Goal: Task Accomplishment & Management: Manage account settings

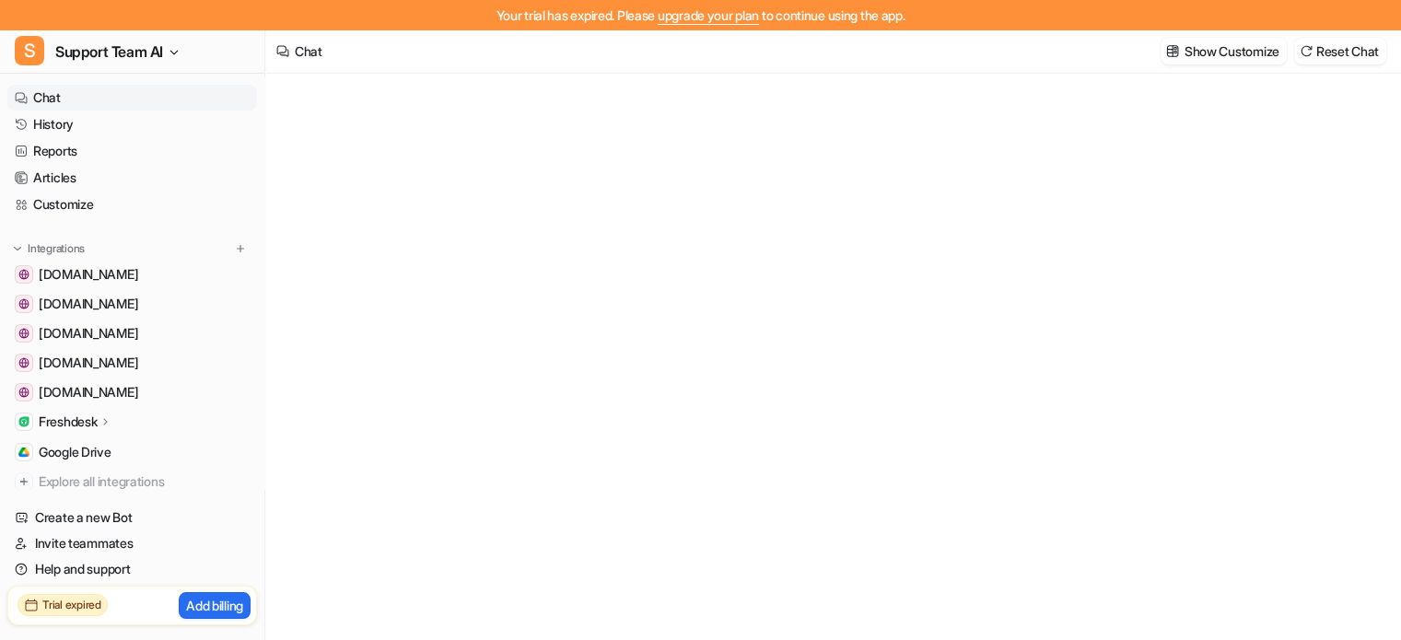
type textarea "**********"
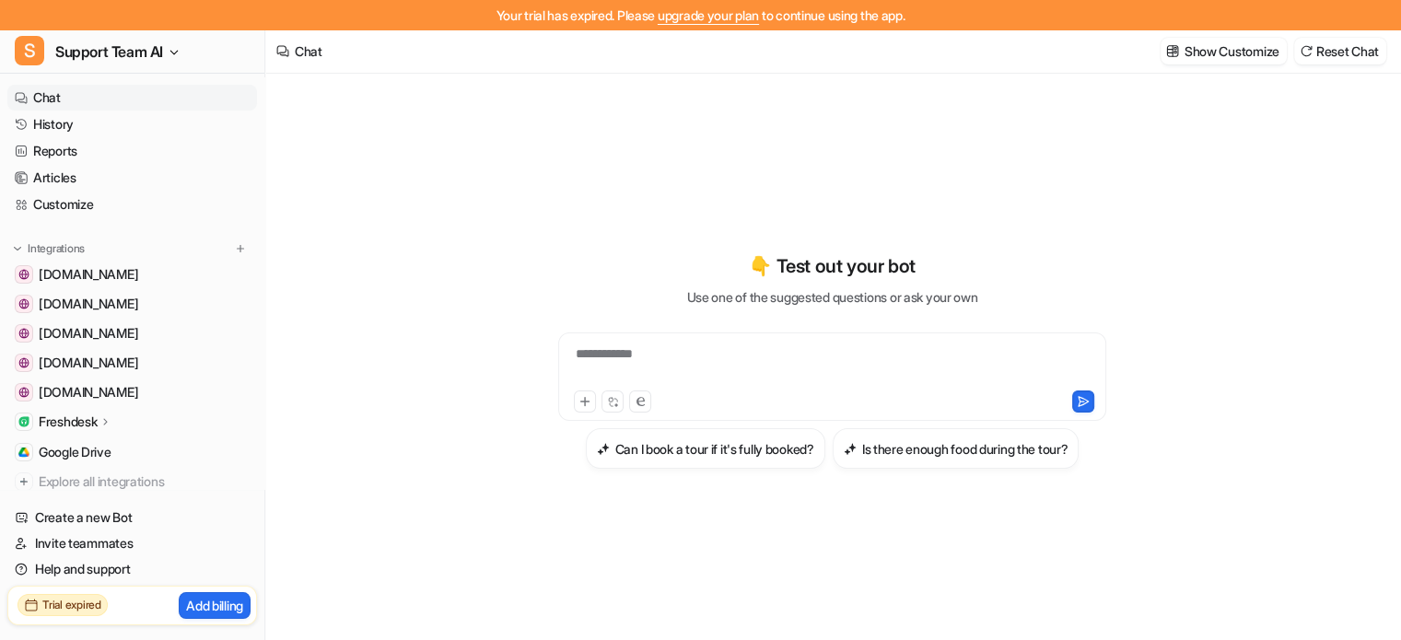
click at [704, 18] on link "upgrade your plan" at bounding box center [708, 15] width 101 height 16
click at [50, 170] on link "Articles" at bounding box center [132, 178] width 250 height 26
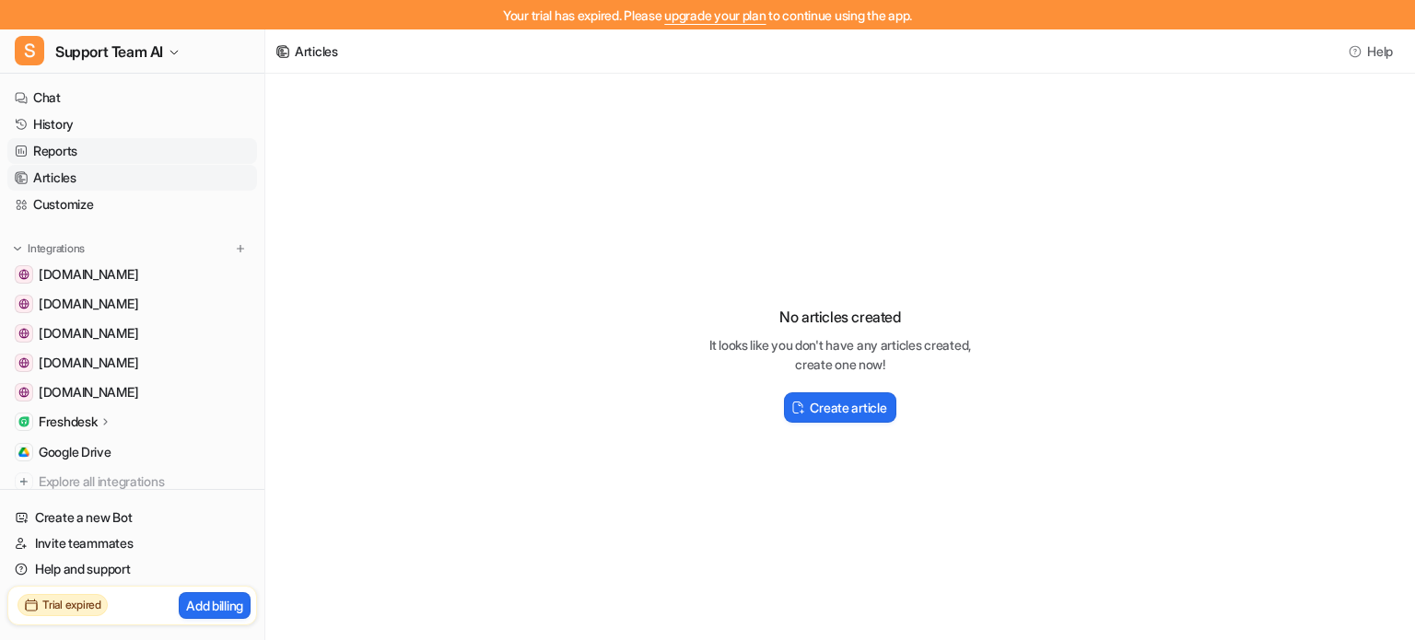
click at [62, 151] on link "Reports" at bounding box center [132, 151] width 250 height 26
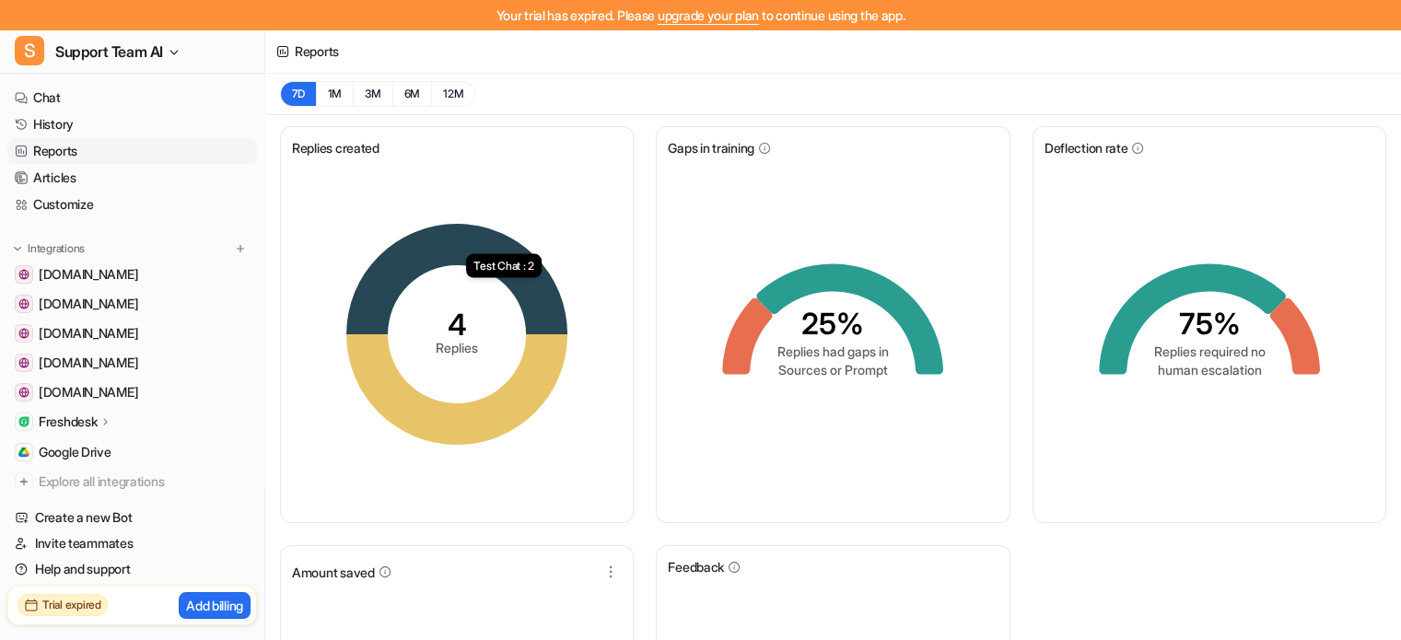
scroll to position [322, 0]
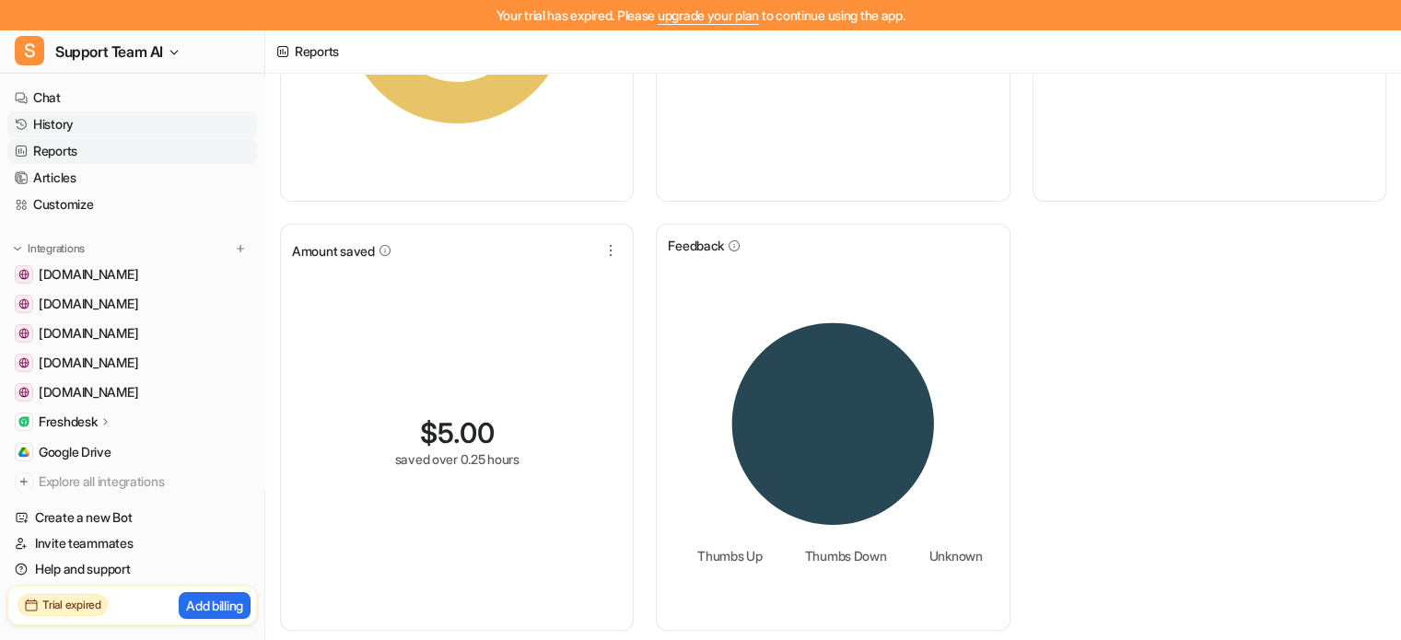
click at [42, 126] on link "History" at bounding box center [132, 124] width 250 height 26
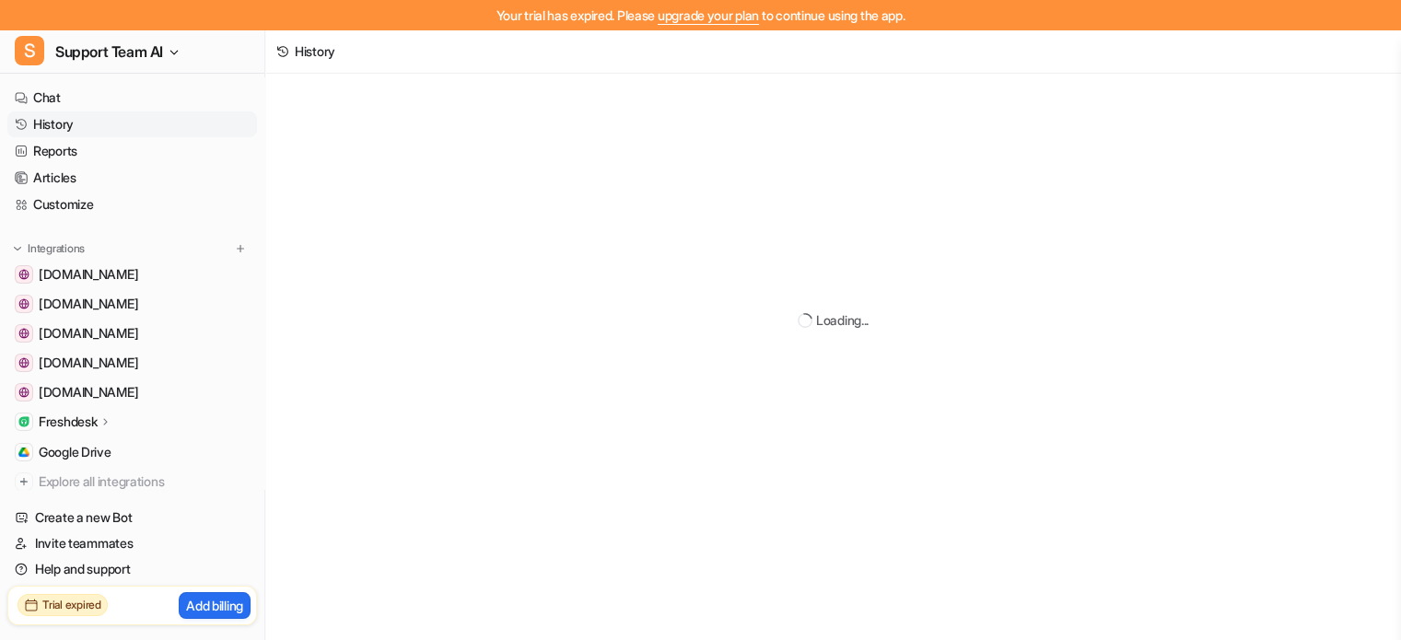
scroll to position [27, 0]
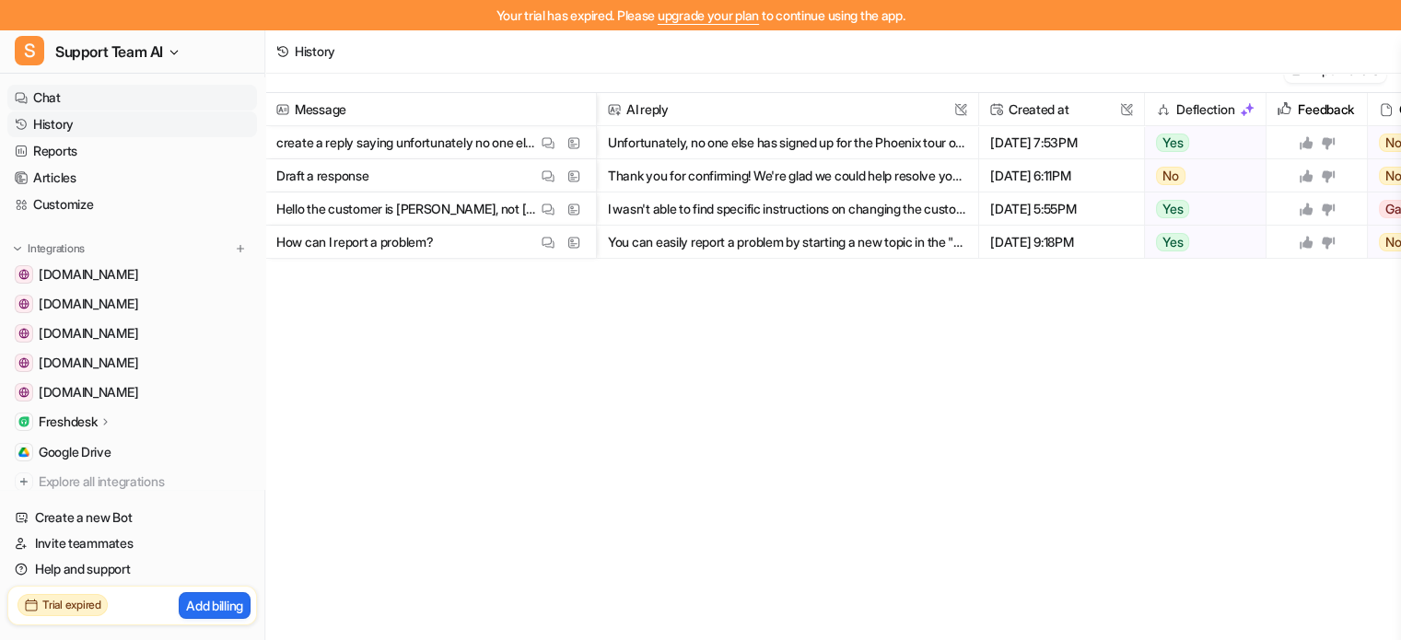
click at [54, 98] on link "Chat" at bounding box center [132, 98] width 250 height 26
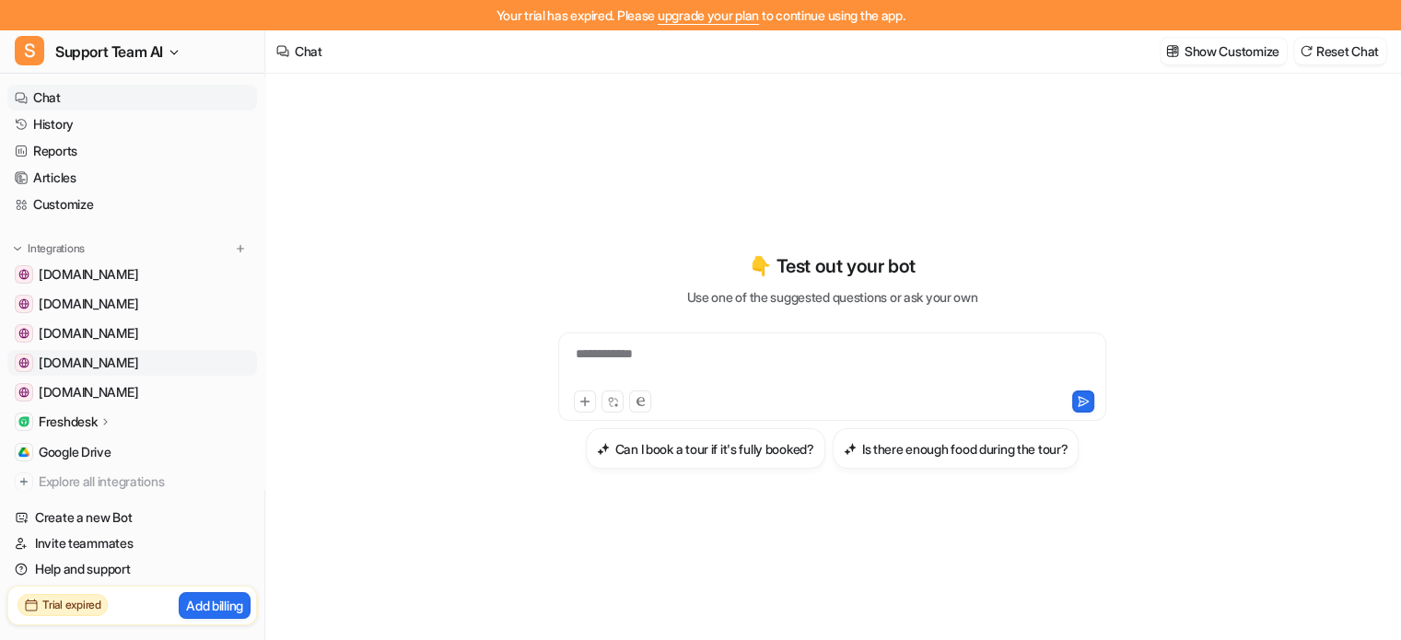
scroll to position [55, 0]
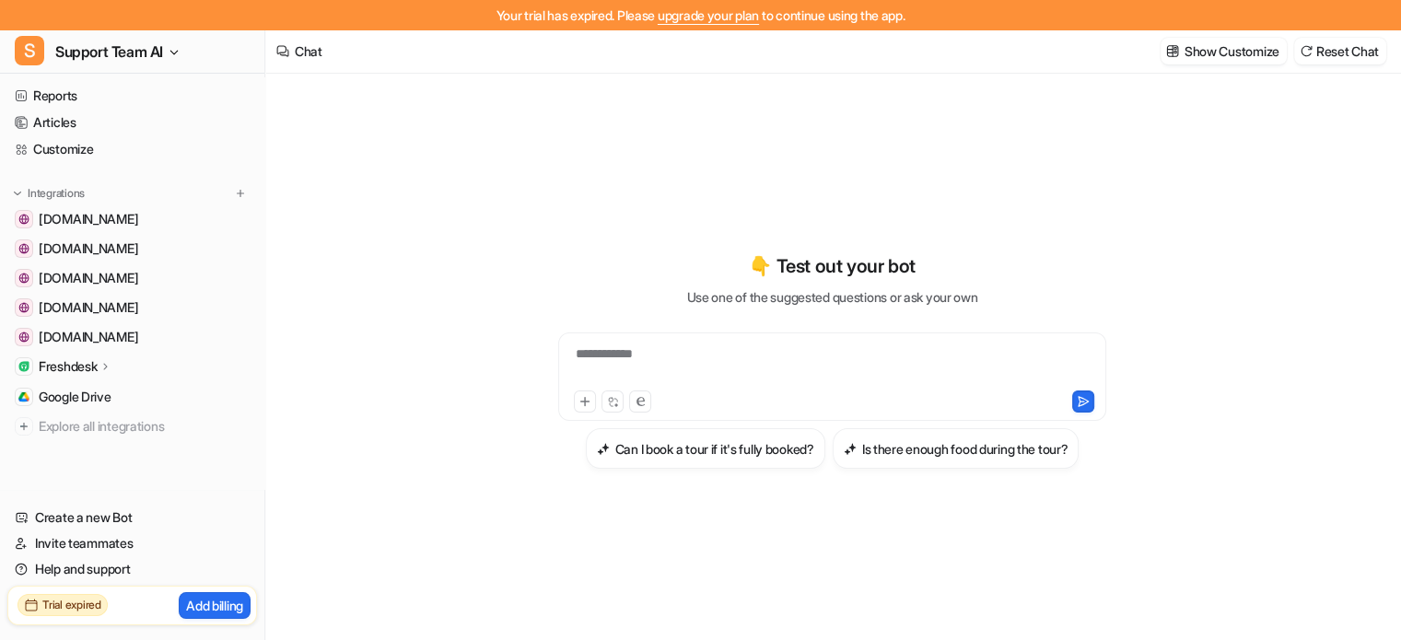
click at [71, 366] on p "Freshdesk" at bounding box center [68, 366] width 58 height 18
click at [69, 395] on p "Overview" at bounding box center [80, 393] width 55 height 18
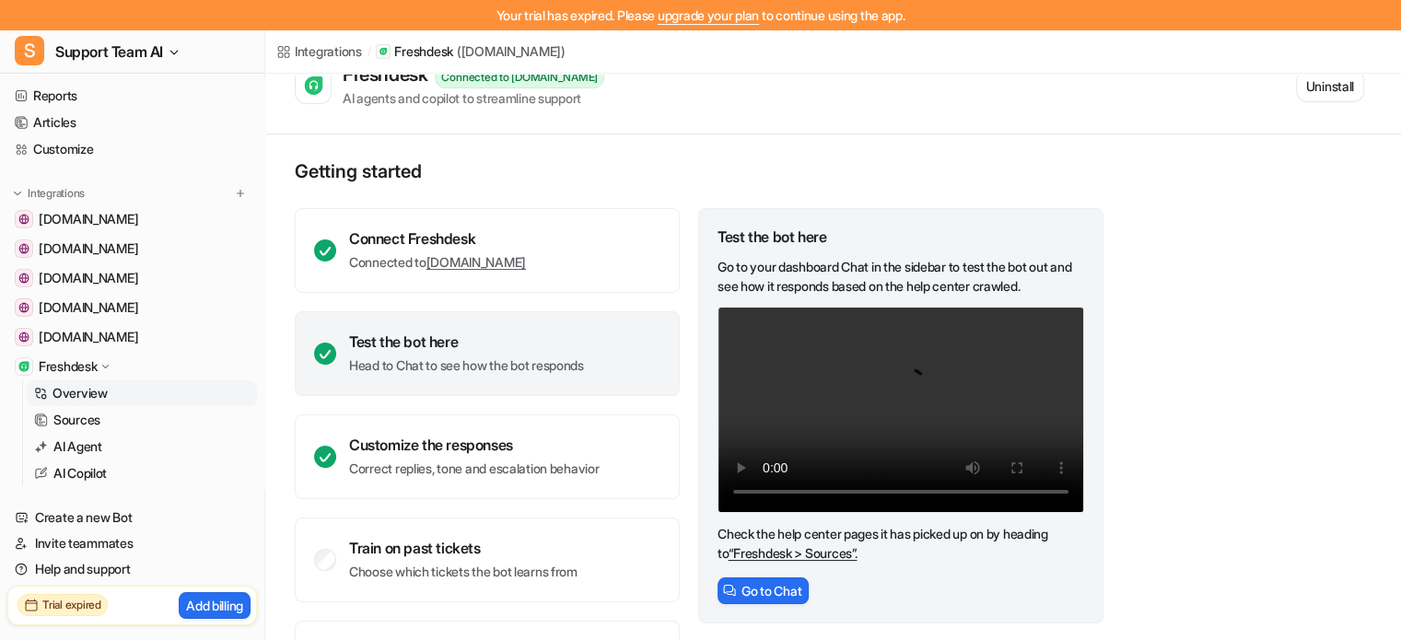
scroll to position [126, 0]
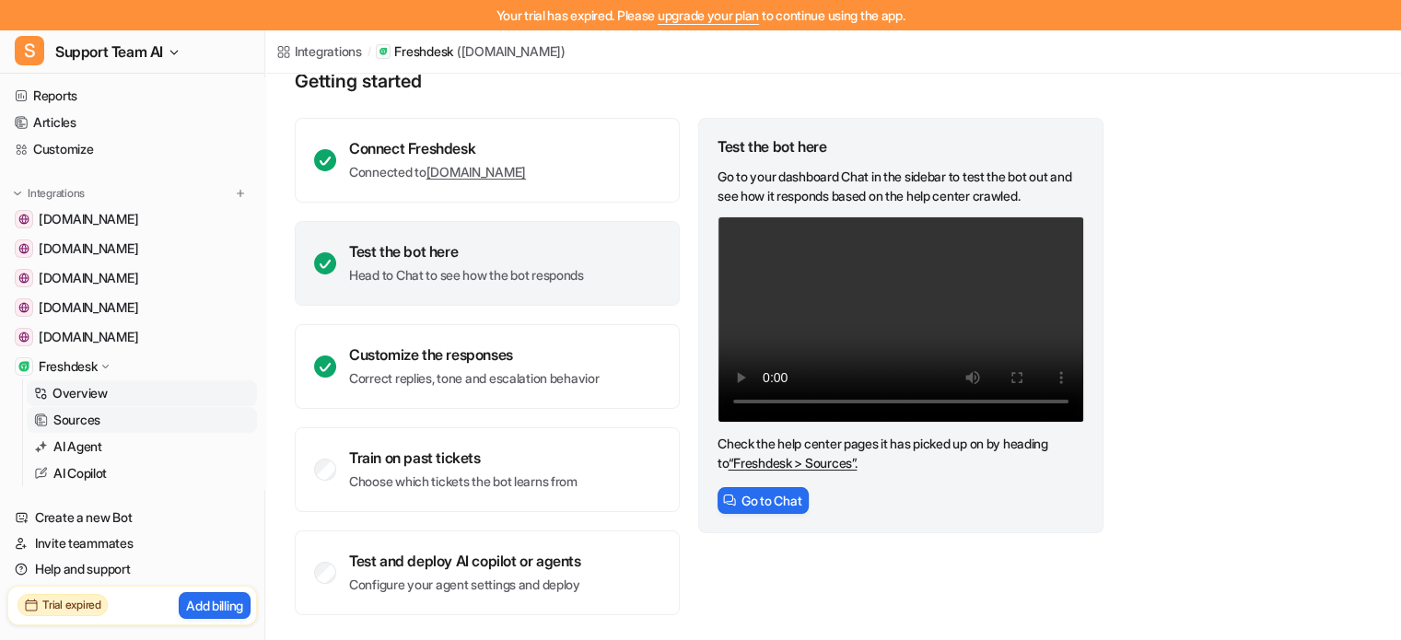
click at [67, 411] on p "Sources" at bounding box center [76, 420] width 47 height 18
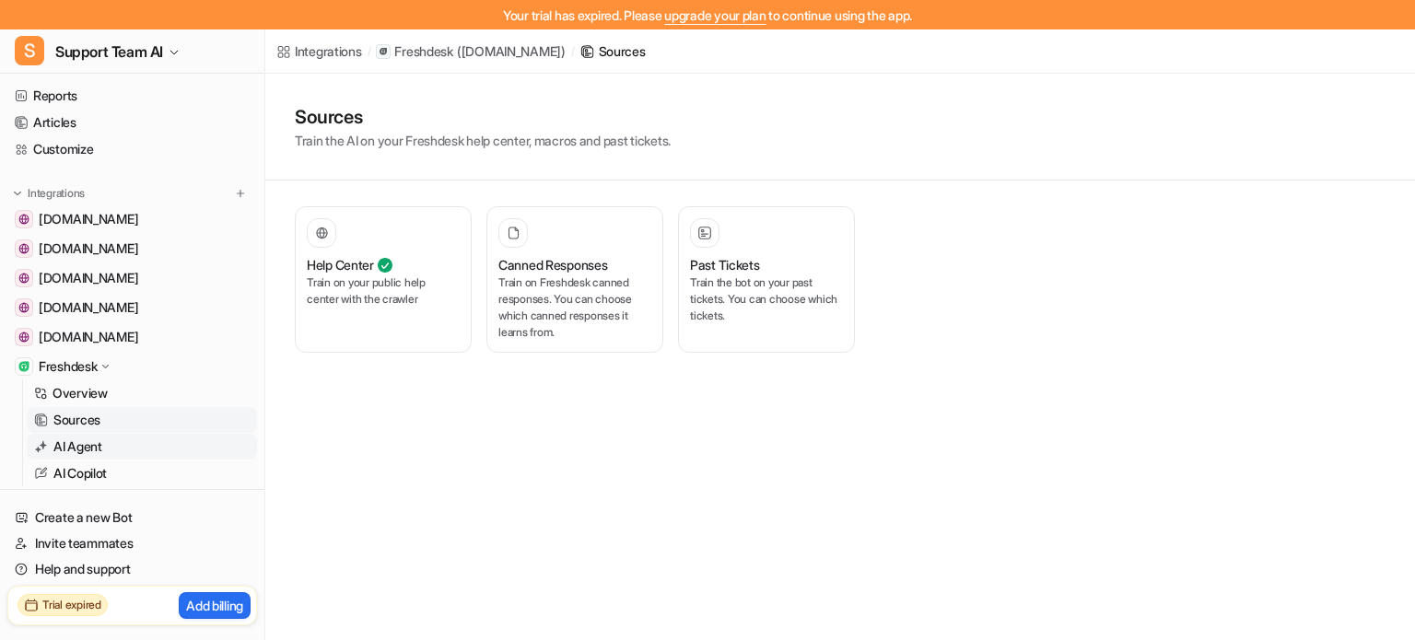
click at [77, 448] on p "AI Agent" at bounding box center [77, 447] width 49 height 18
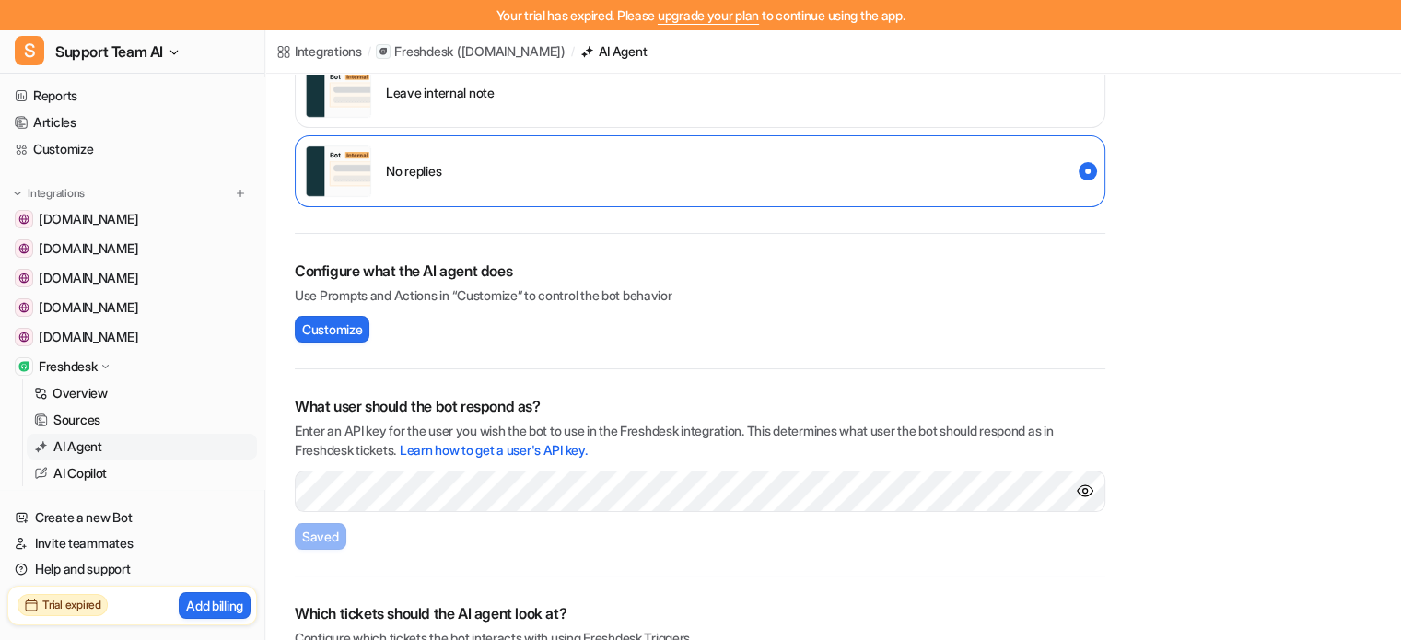
scroll to position [435, 0]
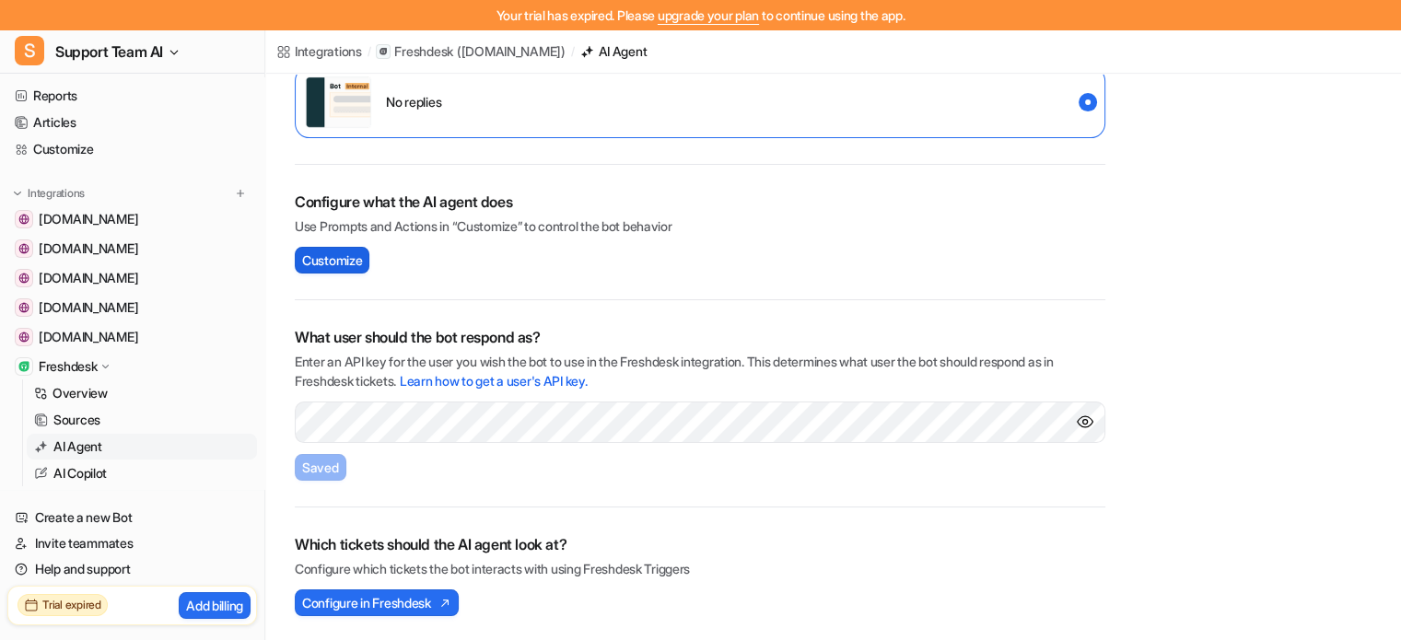
click at [333, 261] on span "Customize" at bounding box center [332, 260] width 60 height 19
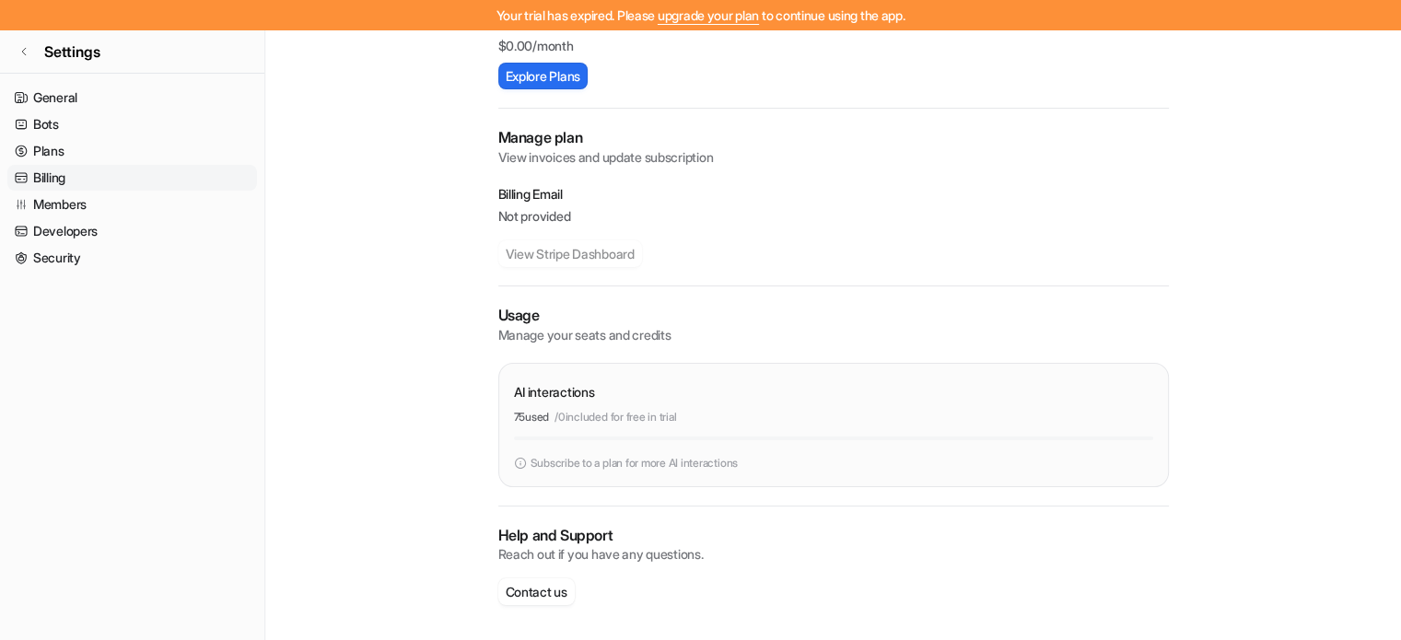
scroll to position [208, 0]
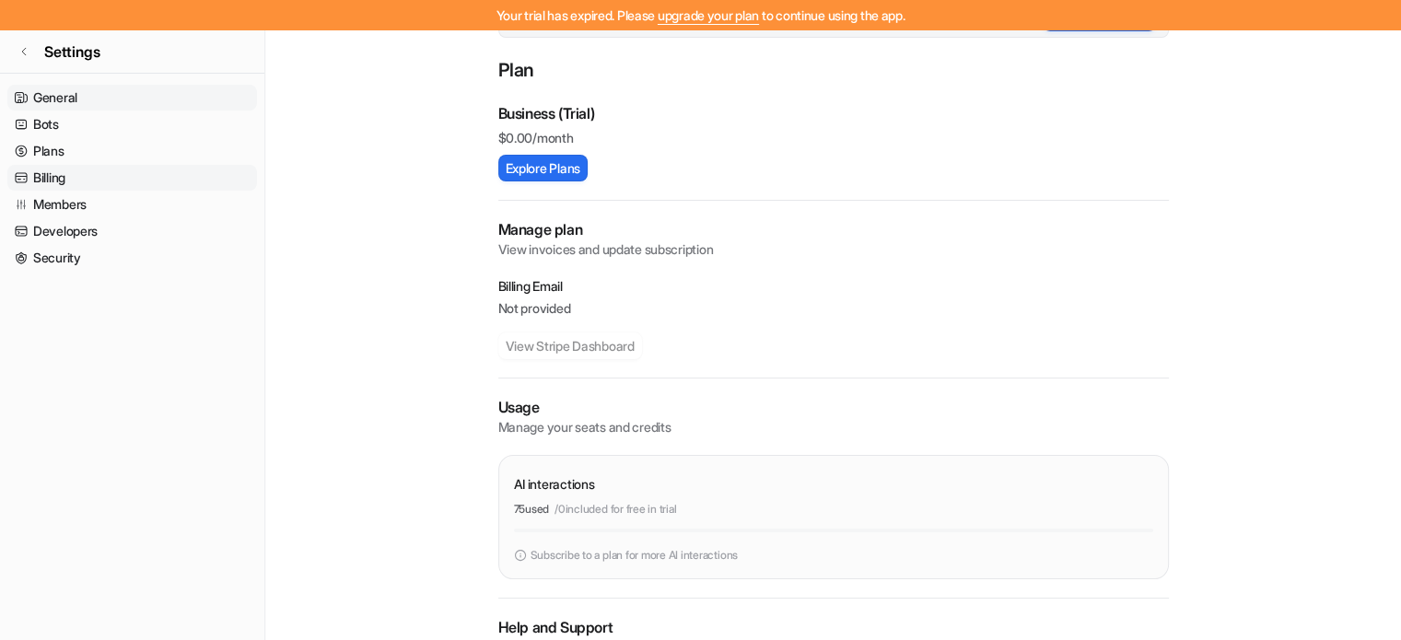
click at [54, 104] on link "General" at bounding box center [132, 98] width 250 height 26
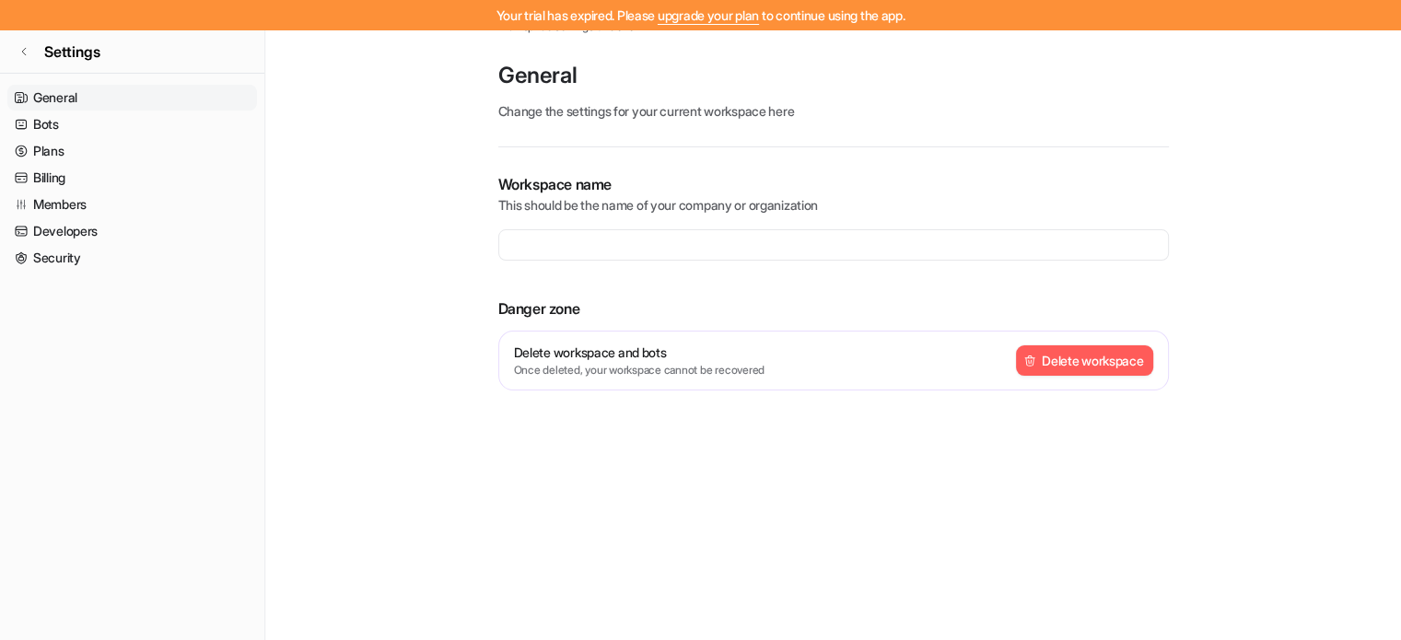
type input "**********"
click at [47, 122] on link "Bots" at bounding box center [132, 124] width 250 height 26
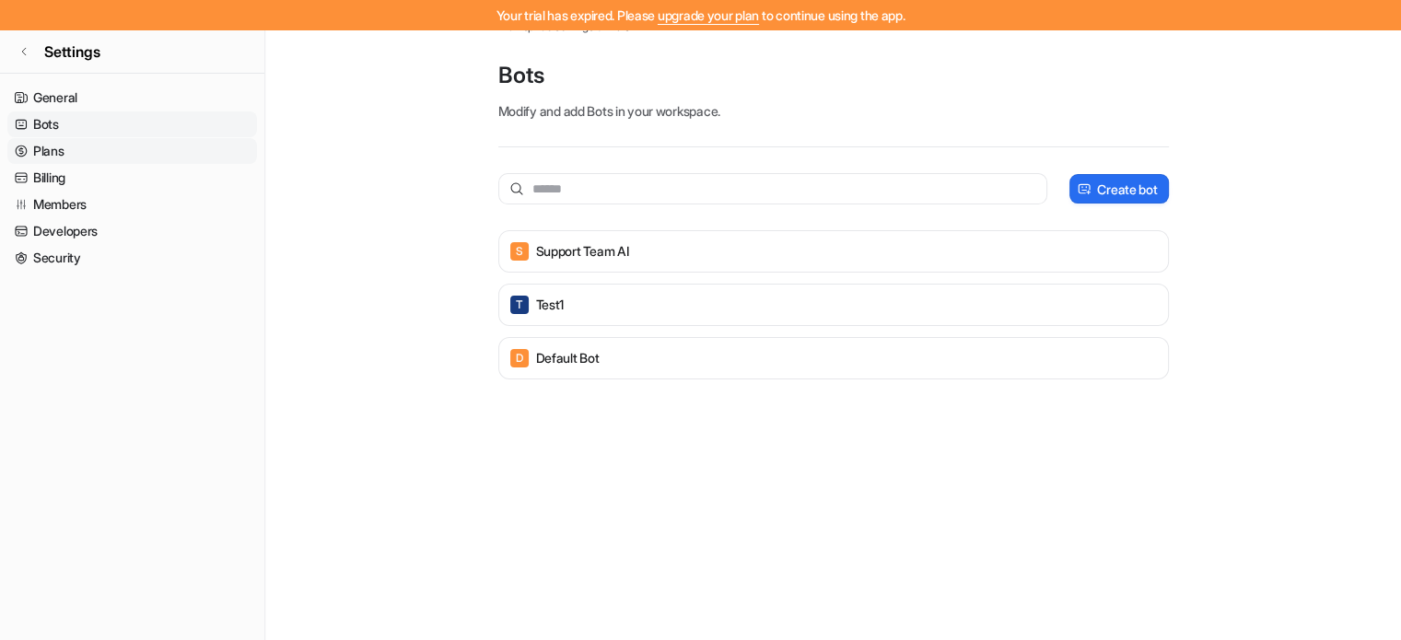
click at [43, 150] on link "Plans" at bounding box center [132, 151] width 250 height 26
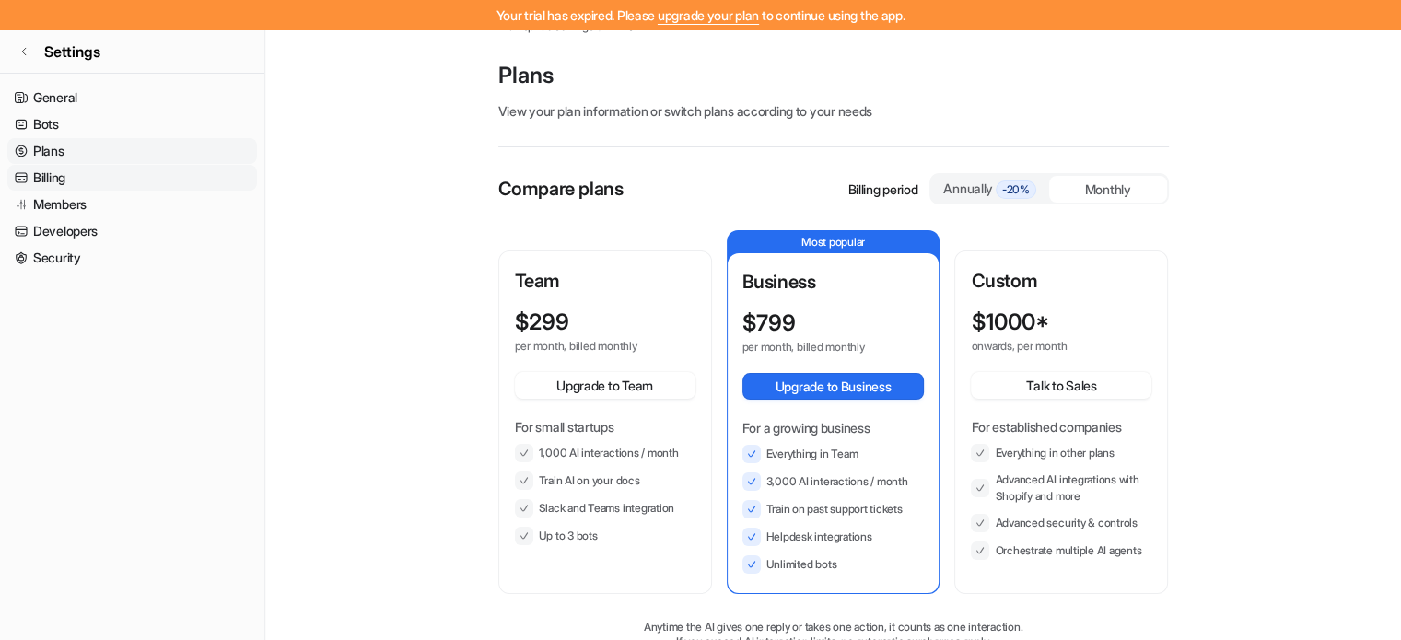
click at [38, 185] on link "Billing" at bounding box center [132, 178] width 250 height 26
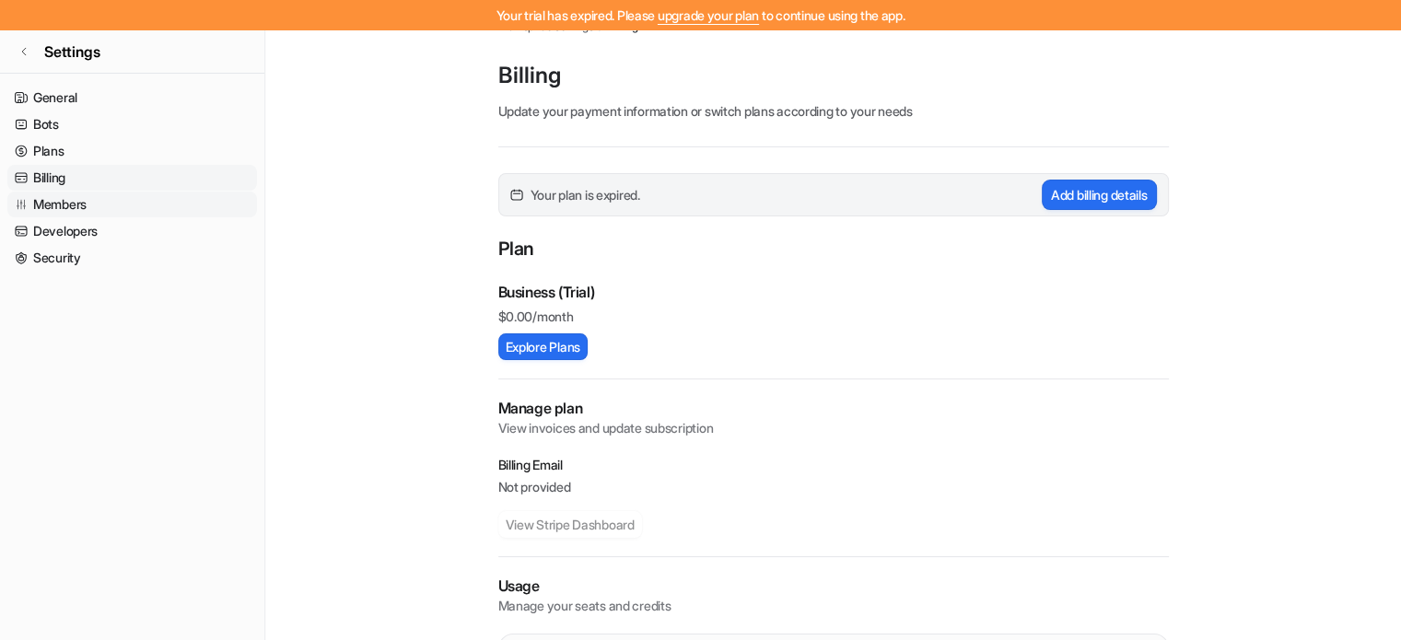
click at [44, 205] on link "Members" at bounding box center [132, 205] width 250 height 26
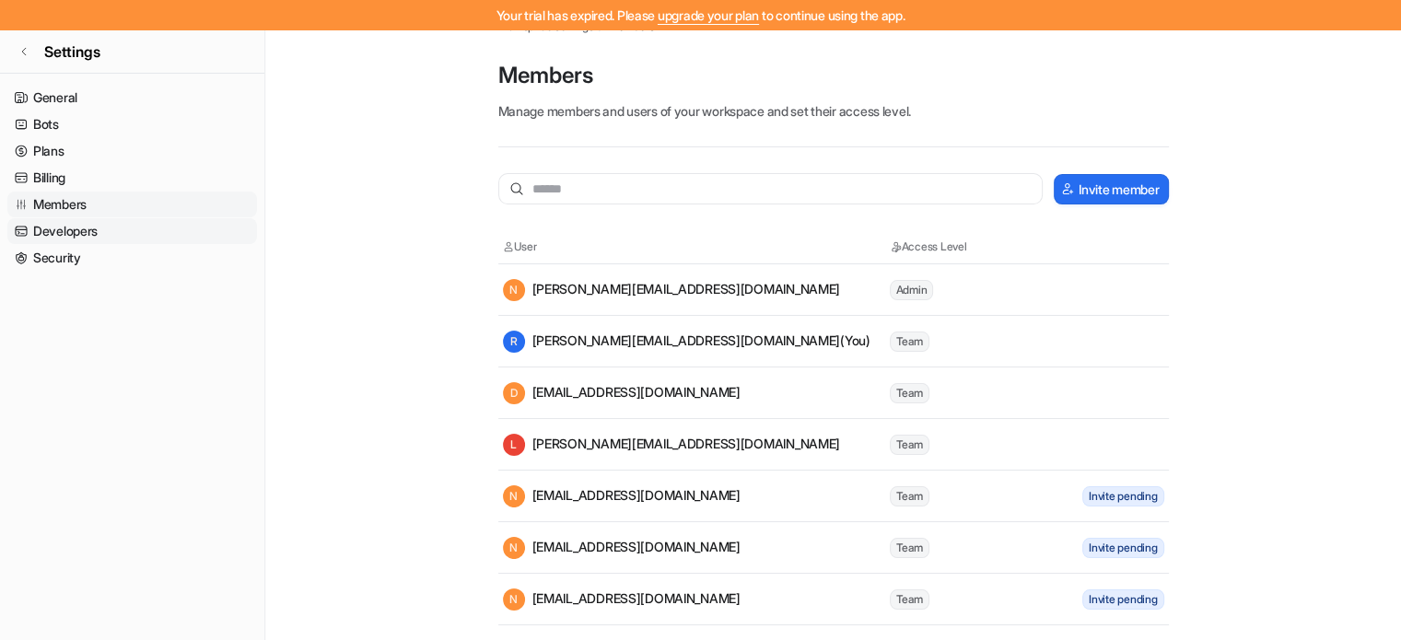
click at [88, 231] on link "Developers" at bounding box center [132, 231] width 250 height 26
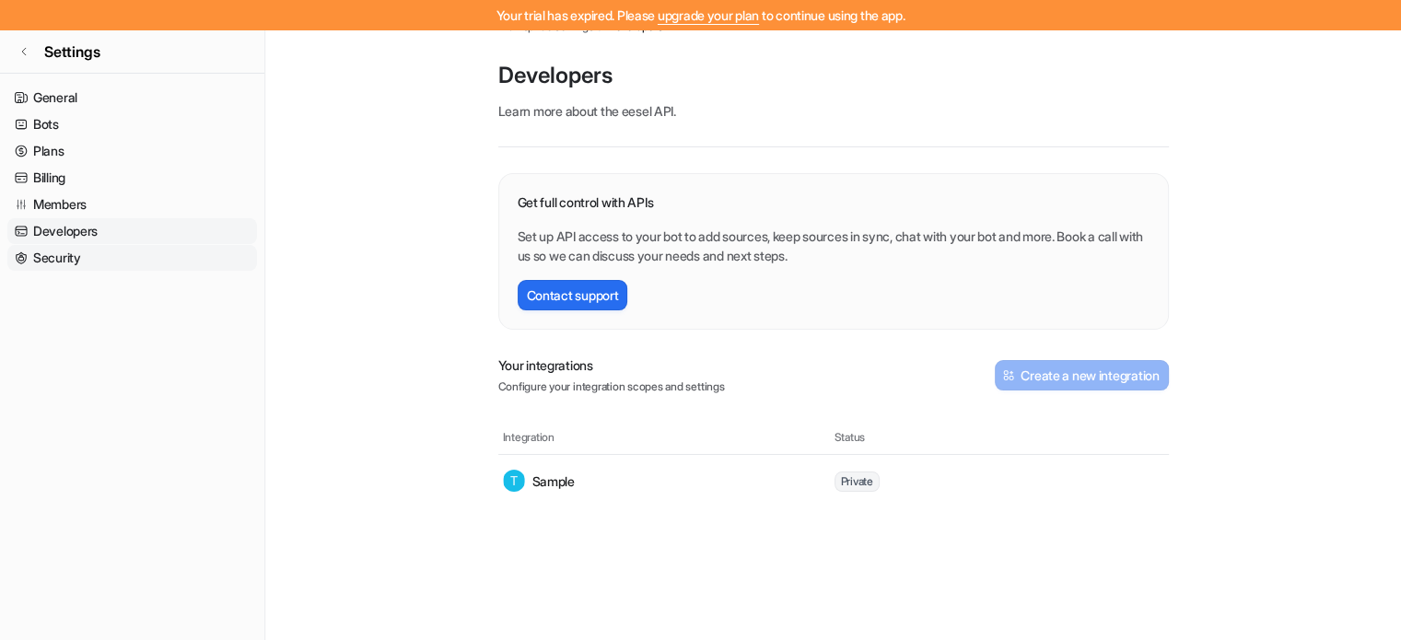
click at [48, 264] on link "Security" at bounding box center [132, 258] width 250 height 26
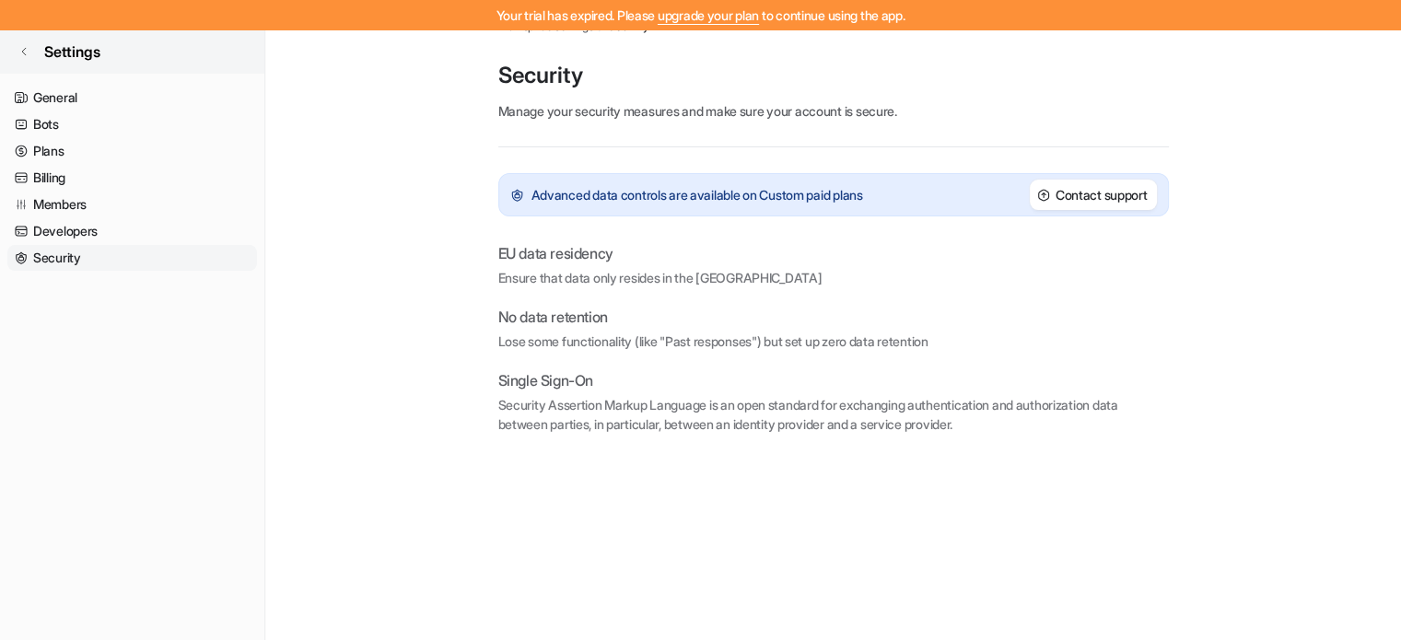
click at [47, 49] on span "Settings" at bounding box center [72, 52] width 56 height 22
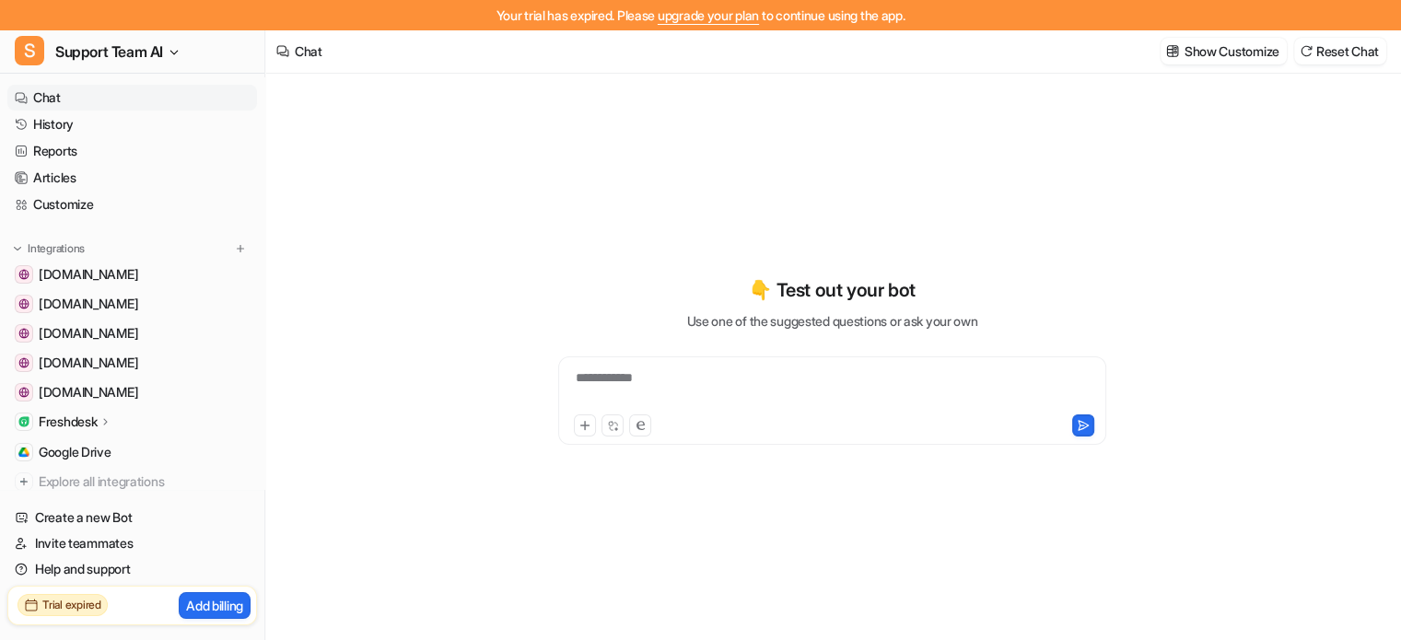
type textarea "**********"
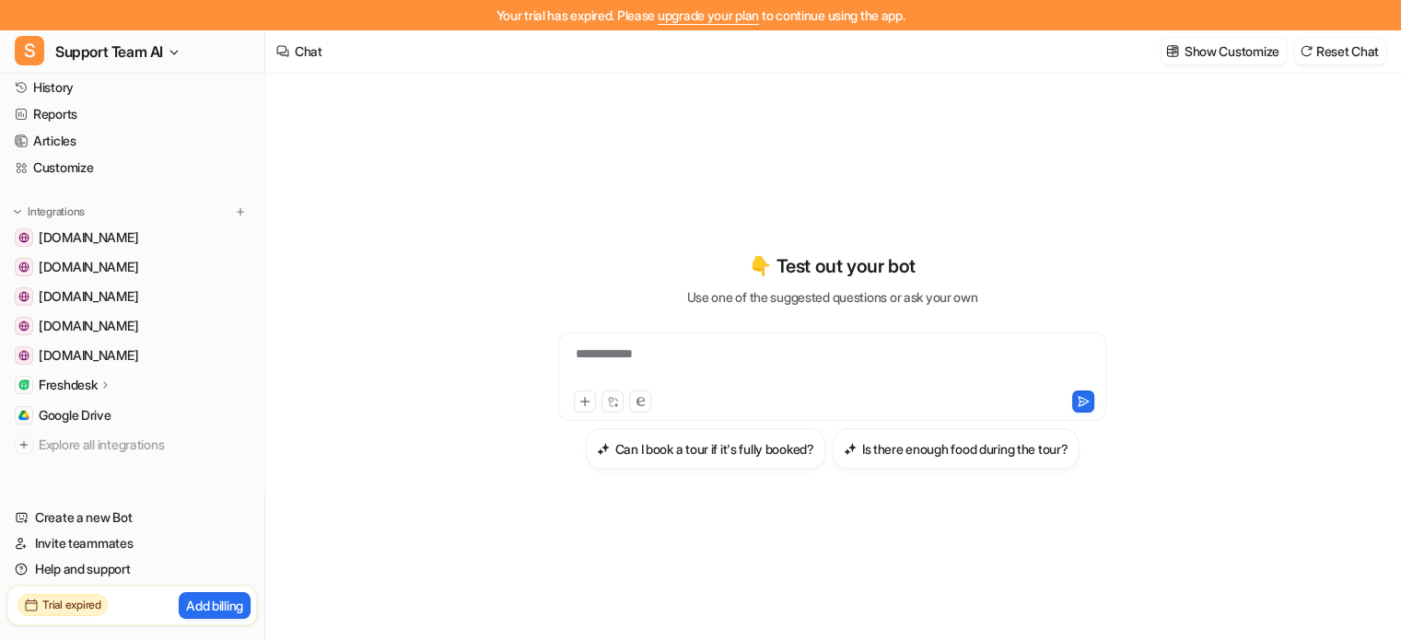
scroll to position [55, 0]
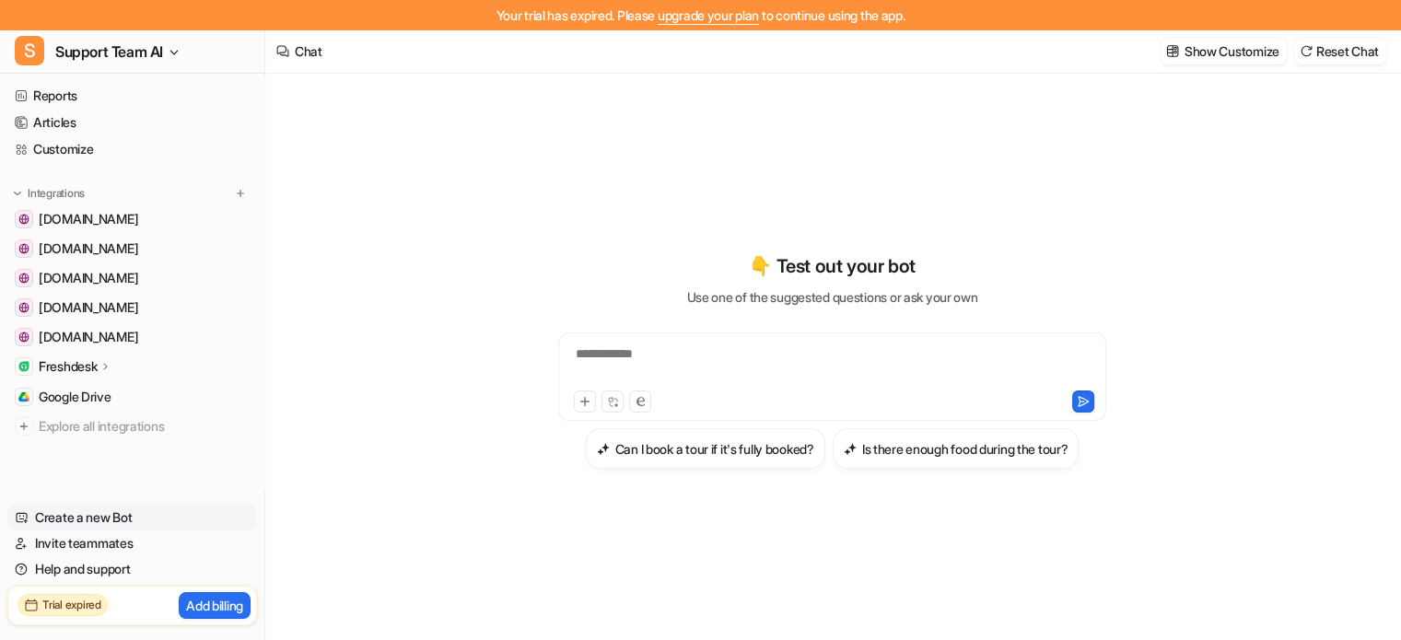
click at [71, 520] on link "Create a new Bot" at bounding box center [132, 518] width 250 height 26
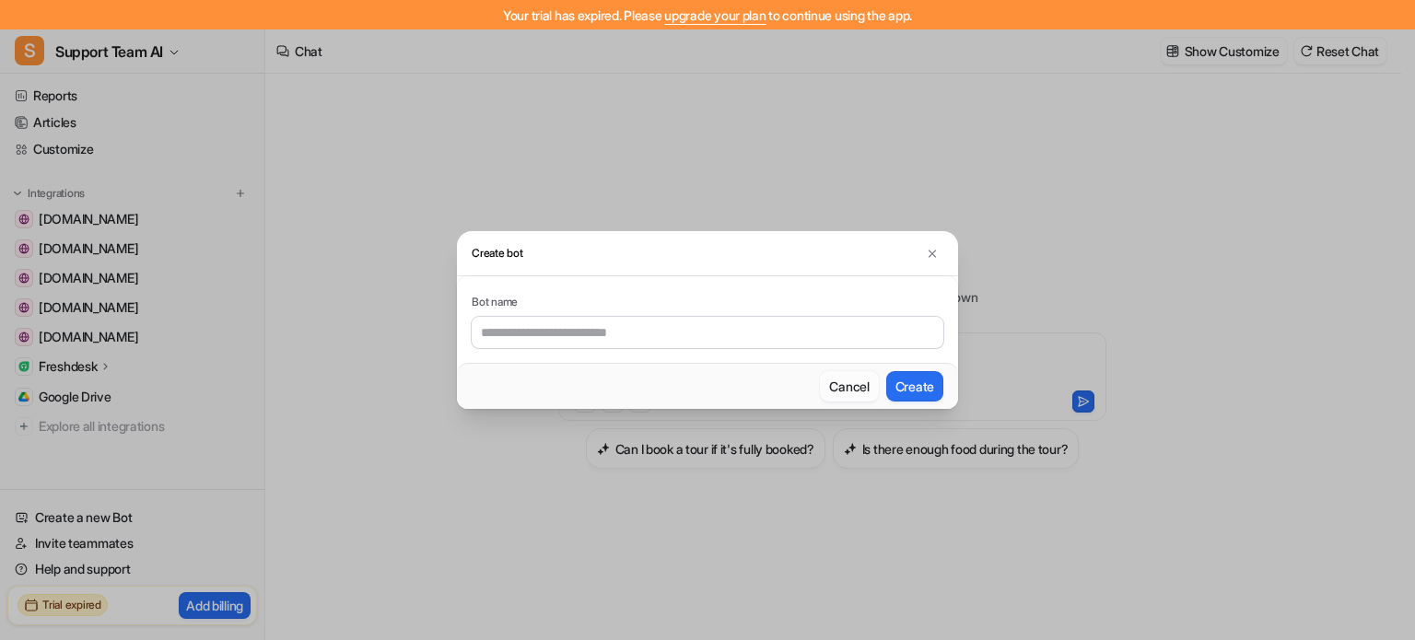
click at [834, 387] on button "Cancel" at bounding box center [849, 386] width 58 height 30
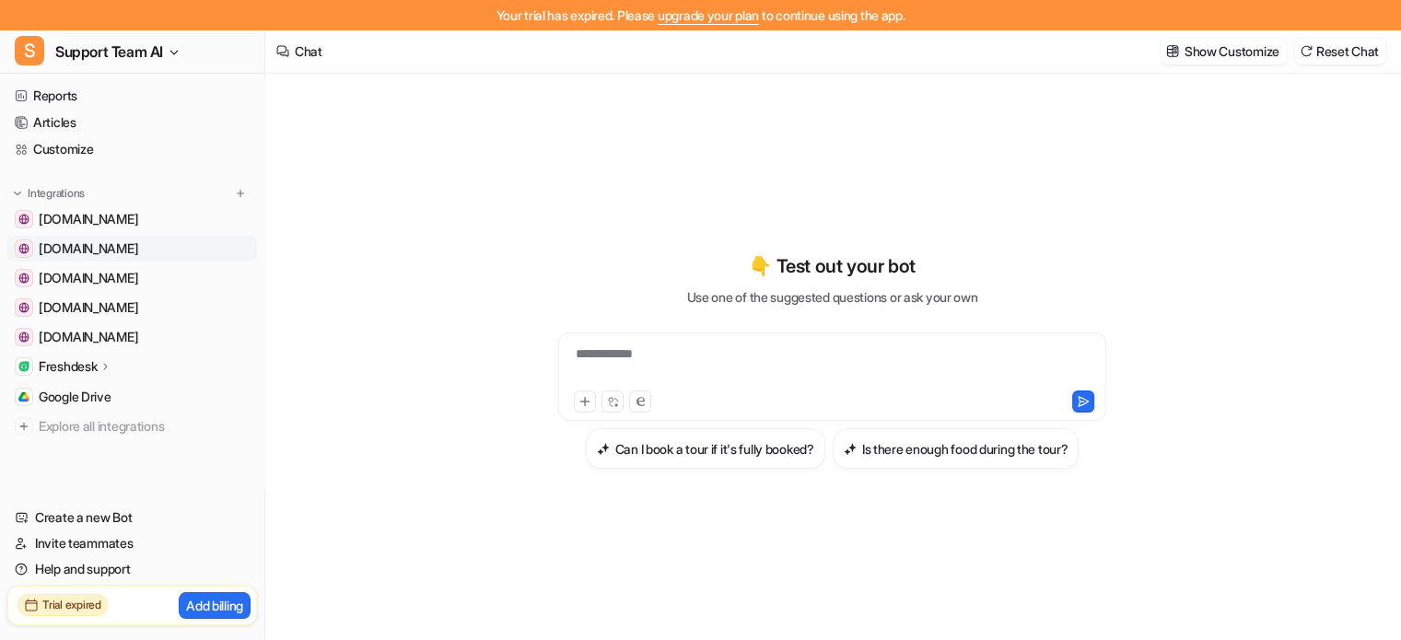
scroll to position [0, 0]
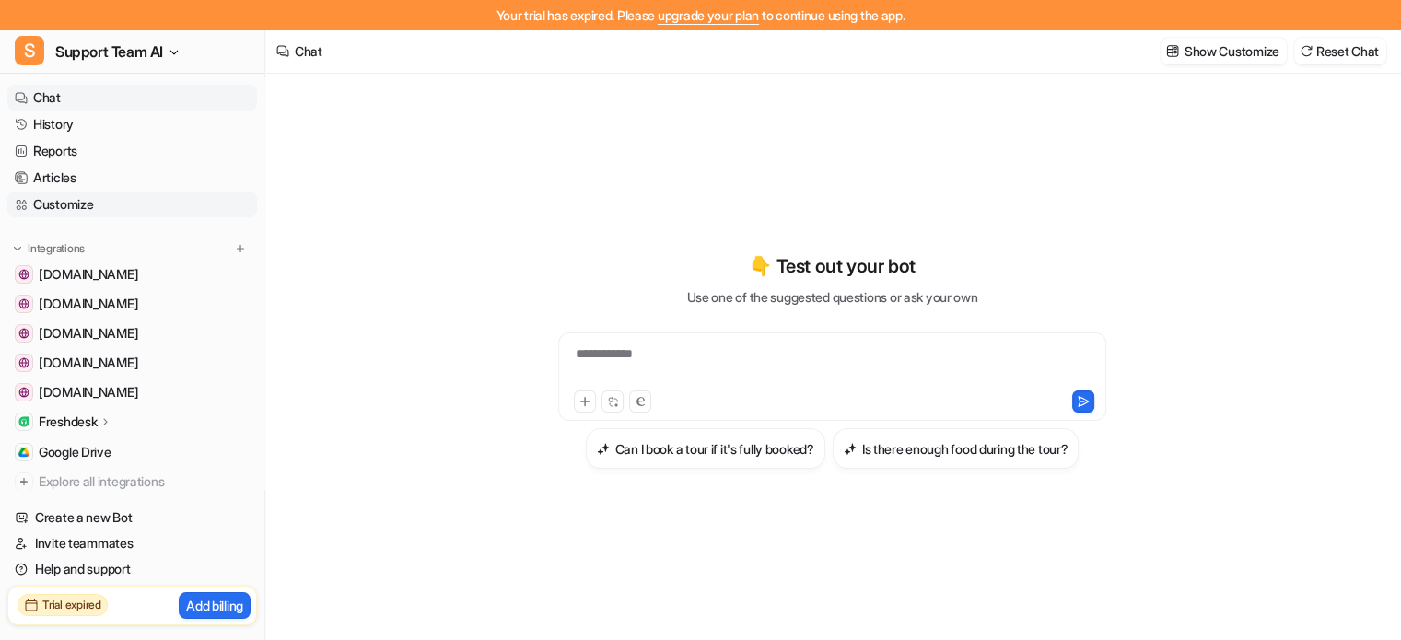
click at [52, 204] on link "Customize" at bounding box center [132, 205] width 250 height 26
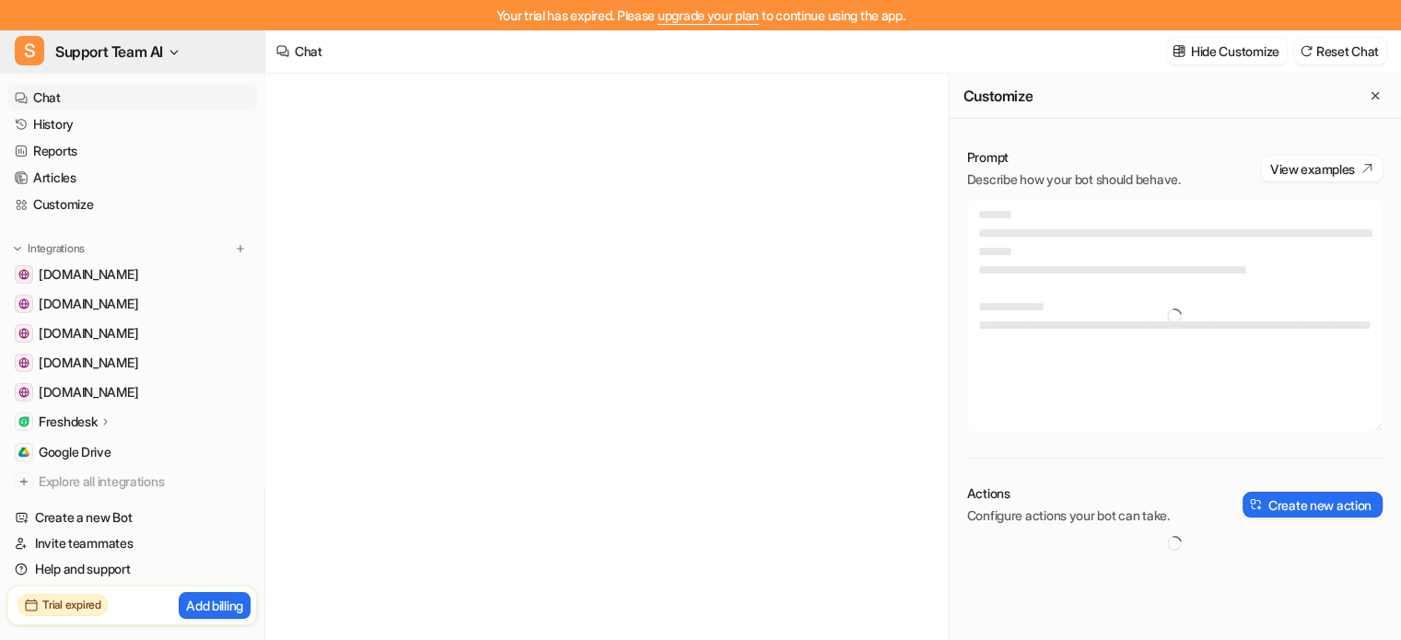
type textarea "**********"
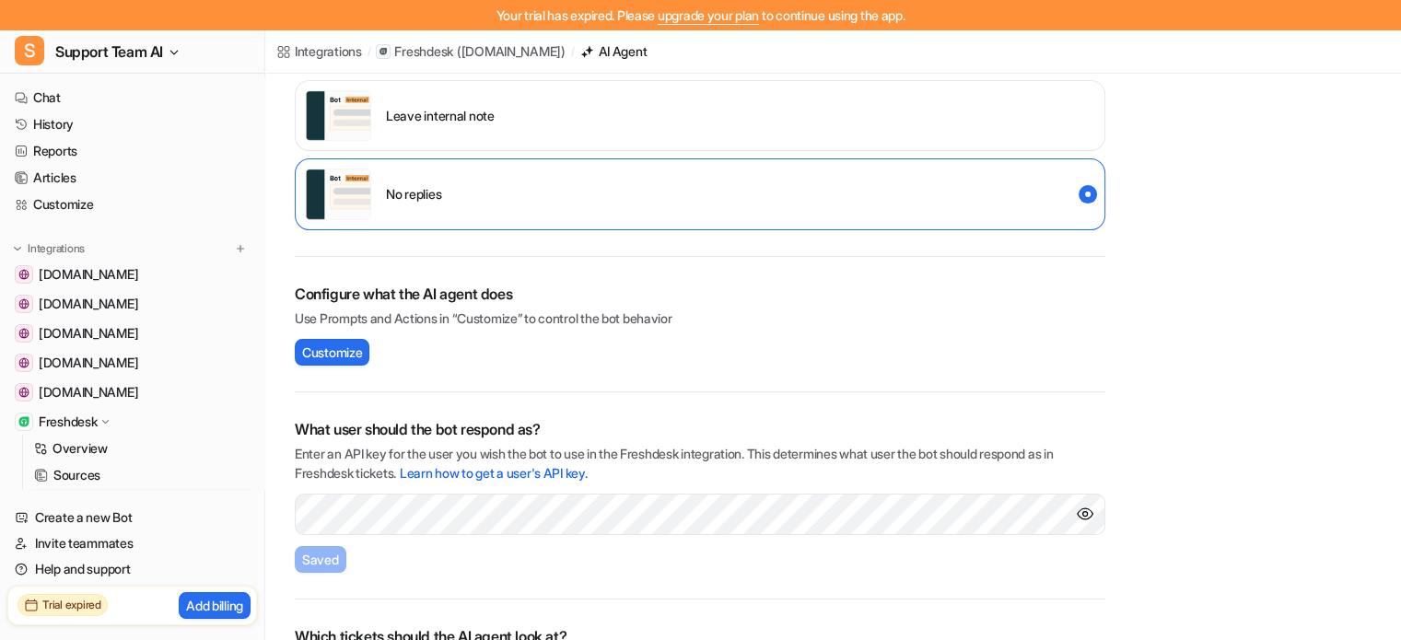
scroll to position [435, 0]
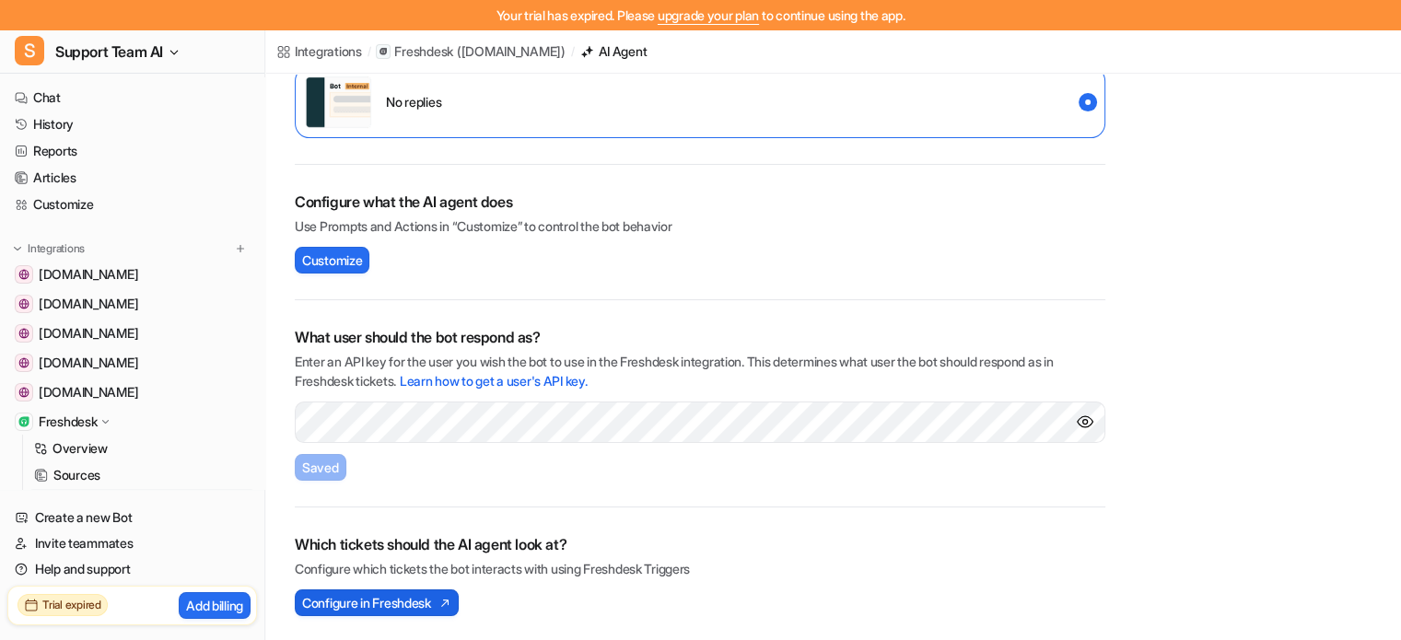
drag, startPoint x: 427, startPoint y: 596, endPoint x: 367, endPoint y: 598, distance: 59.9
click at [367, 598] on span "Configure in Freshdesk" at bounding box center [366, 602] width 129 height 19
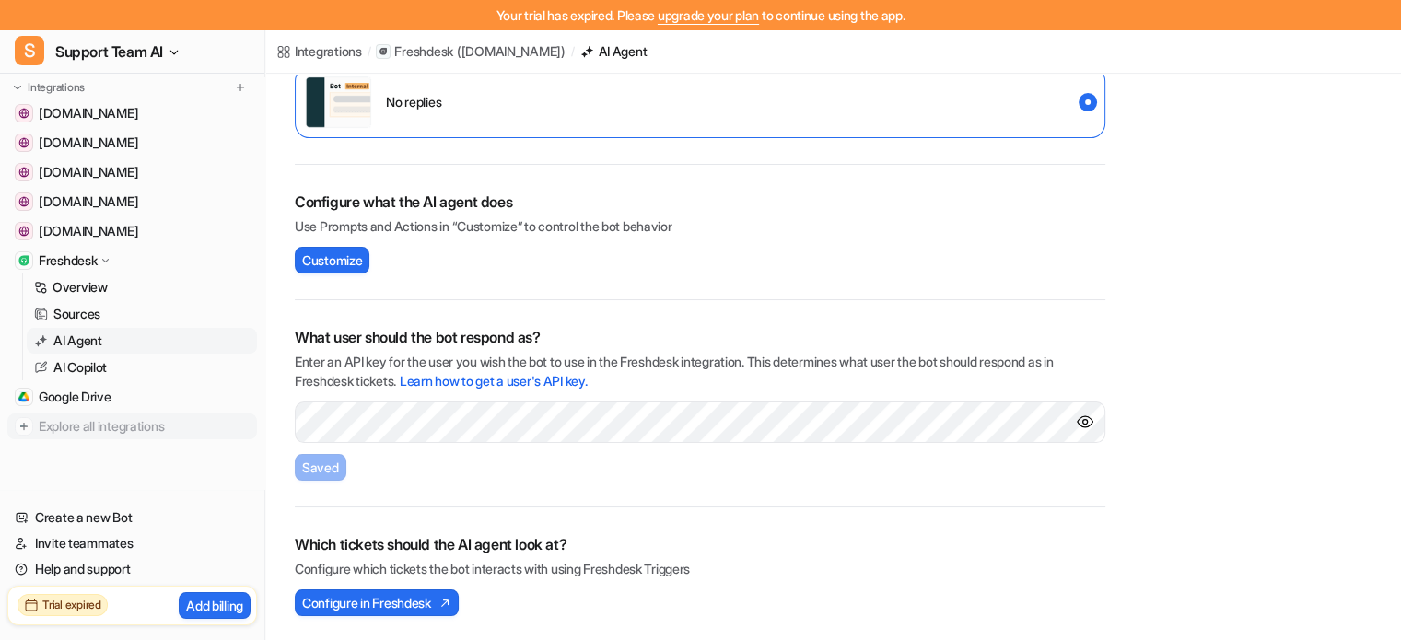
scroll to position [162, 0]
click at [78, 364] on p "AI Copilot" at bounding box center [79, 366] width 53 height 18
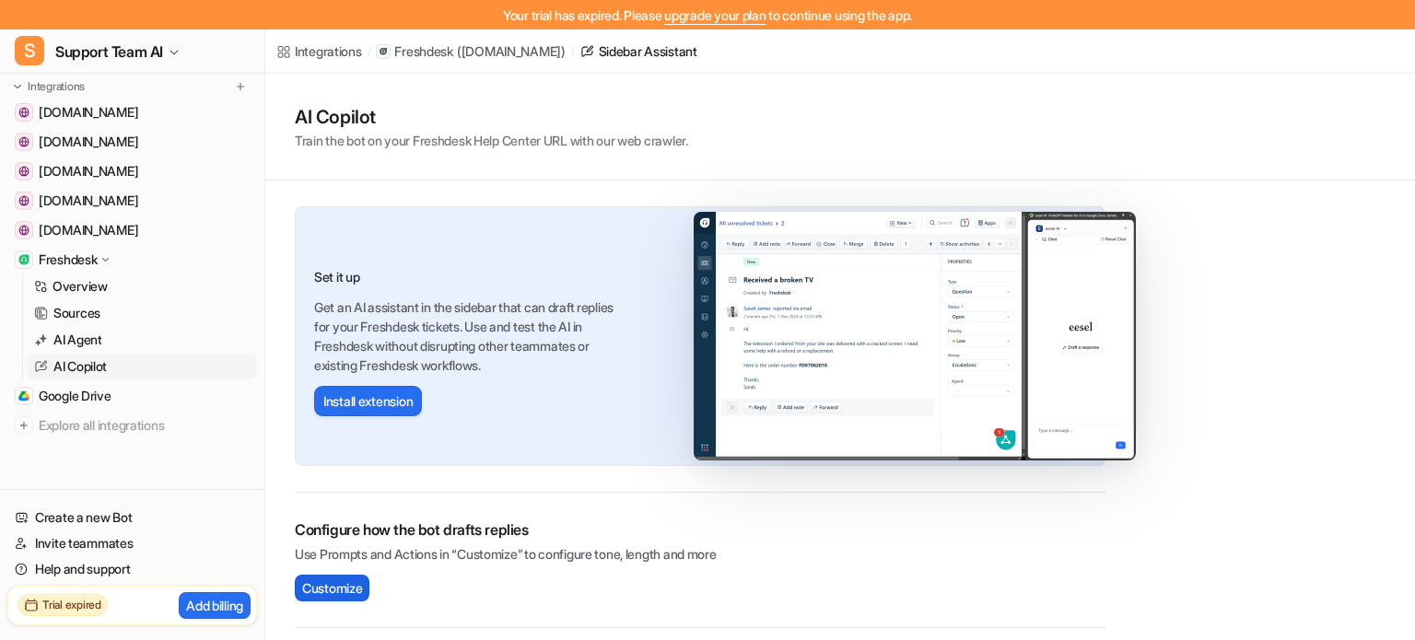
click at [331, 582] on span "Customize" at bounding box center [332, 588] width 60 height 19
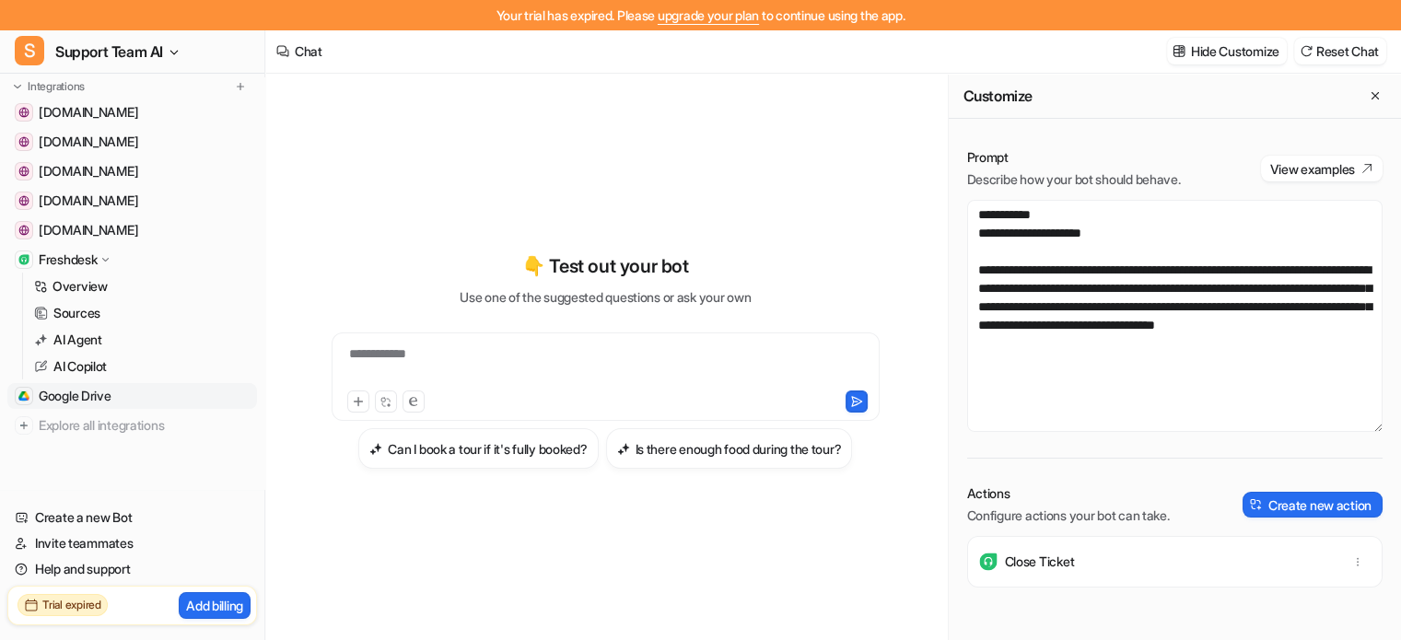
click at [77, 392] on span "Google Drive" at bounding box center [75, 396] width 73 height 18
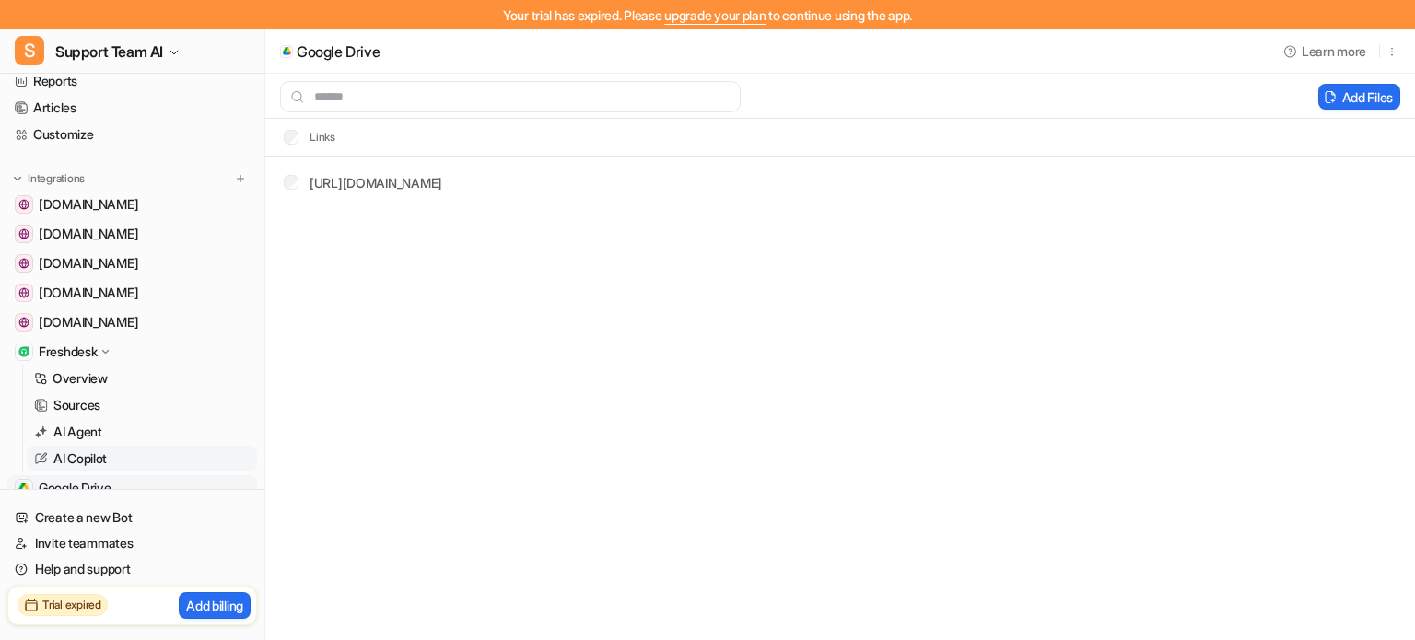
scroll to position [162, 0]
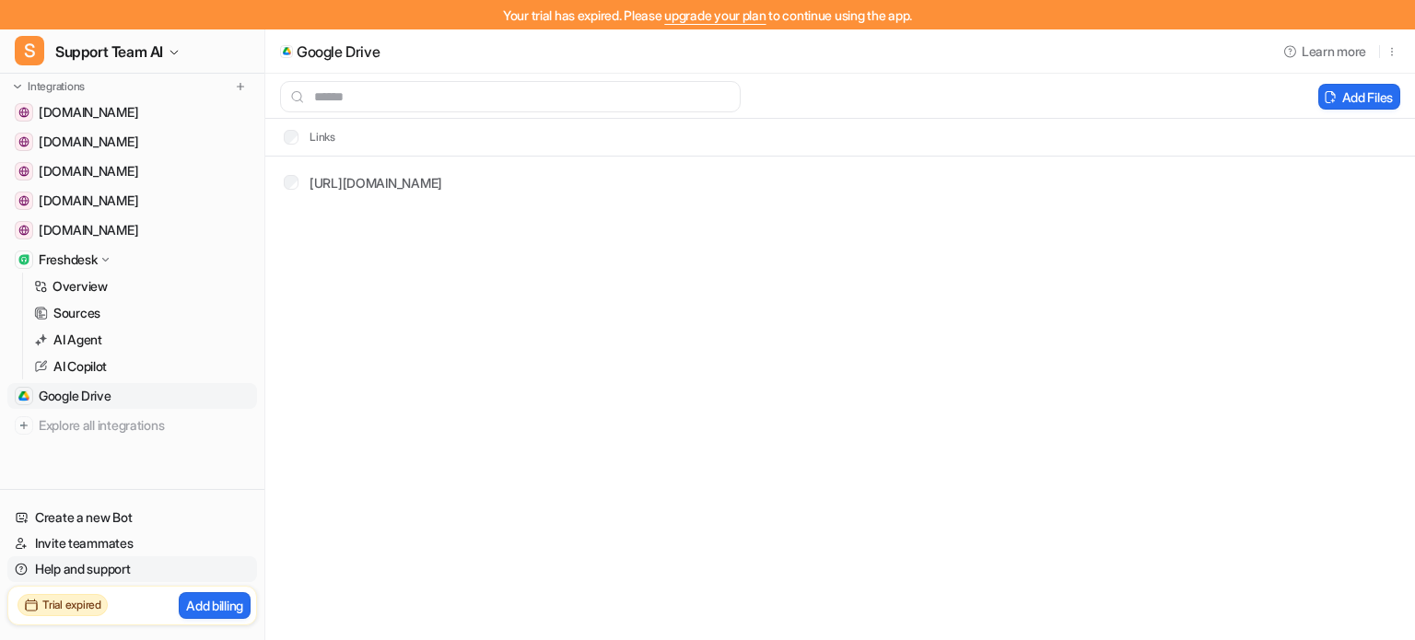
click at [114, 568] on link "Help and support" at bounding box center [132, 569] width 250 height 26
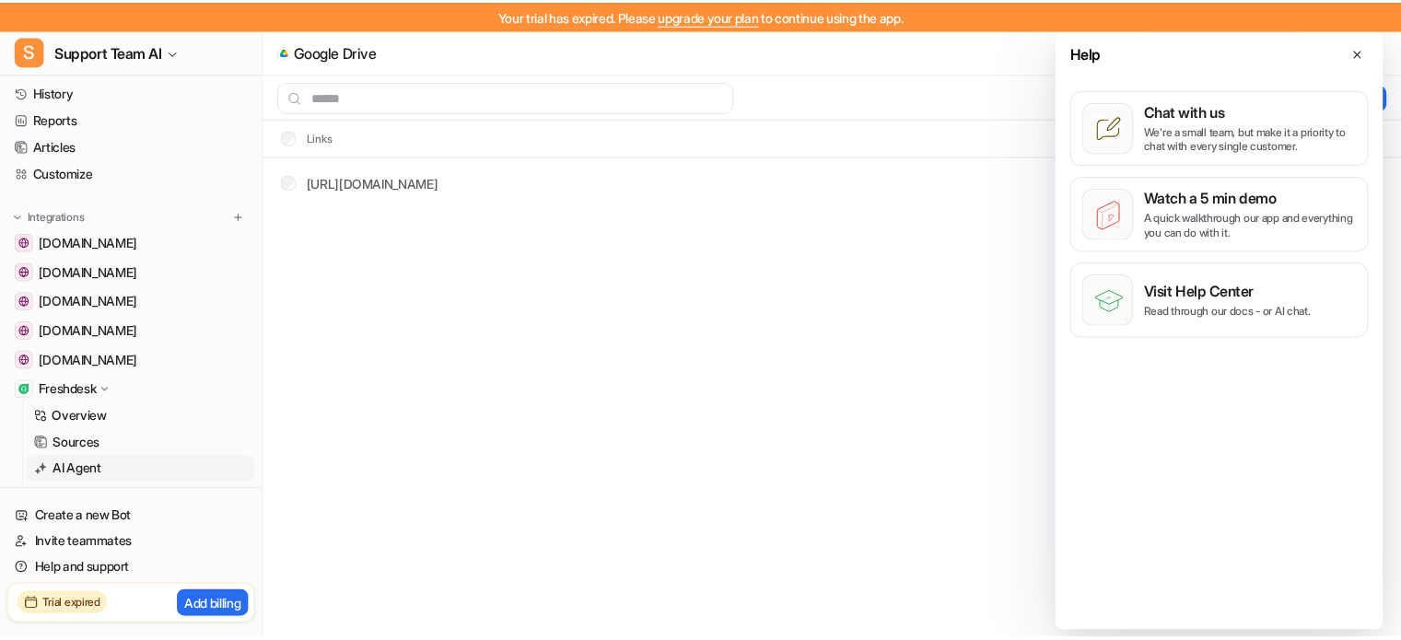
scroll to position [0, 0]
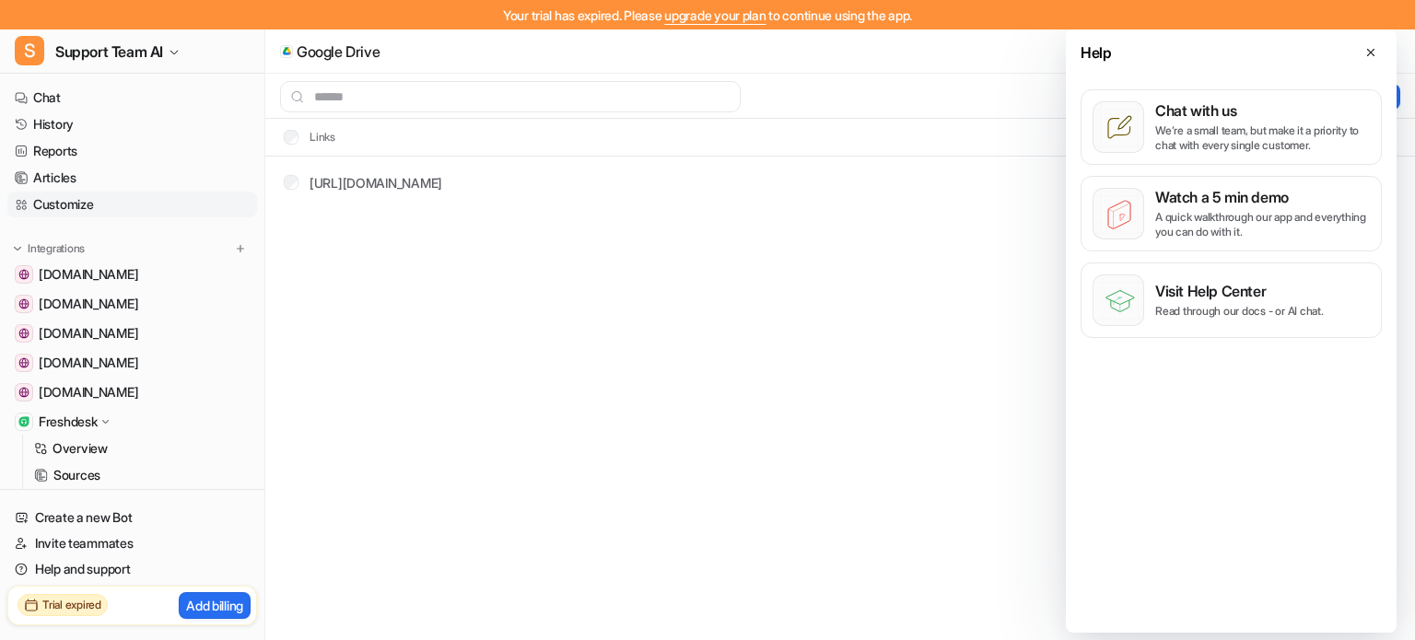
click at [76, 200] on link "Customize" at bounding box center [132, 205] width 250 height 26
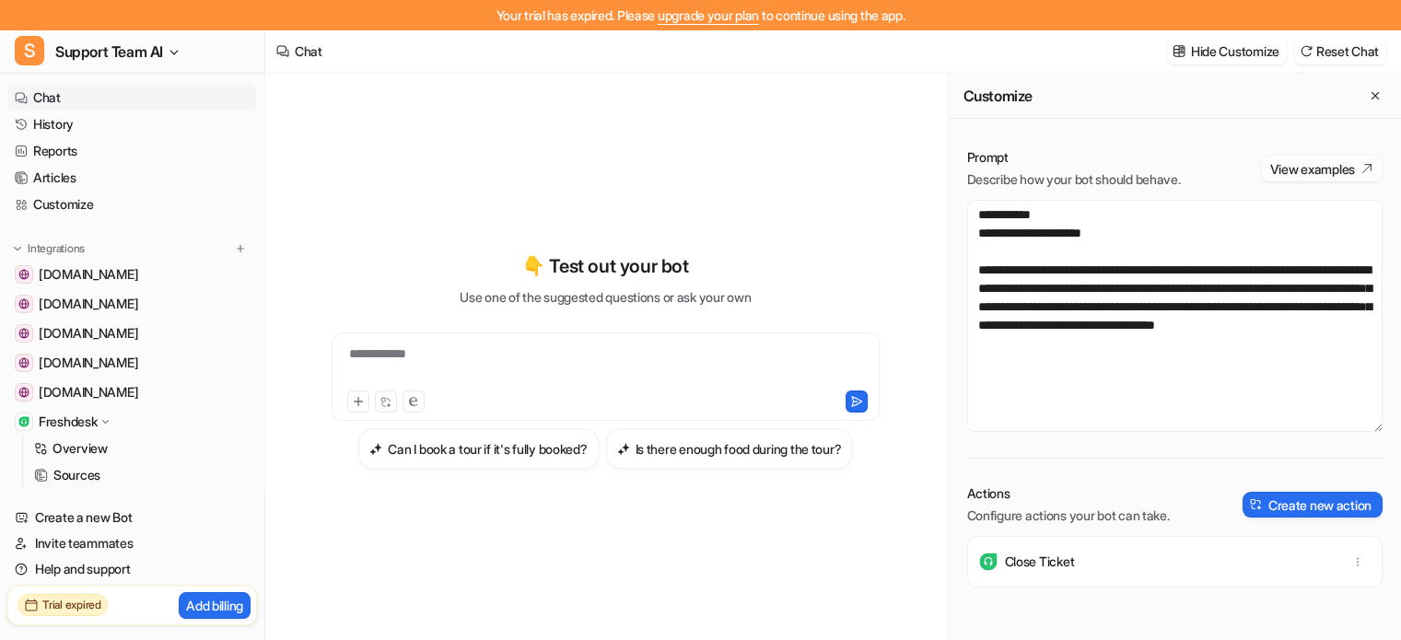
click at [1329, 167] on button "View examples" at bounding box center [1322, 169] width 122 height 26
